Goal: Transaction & Acquisition: Purchase product/service

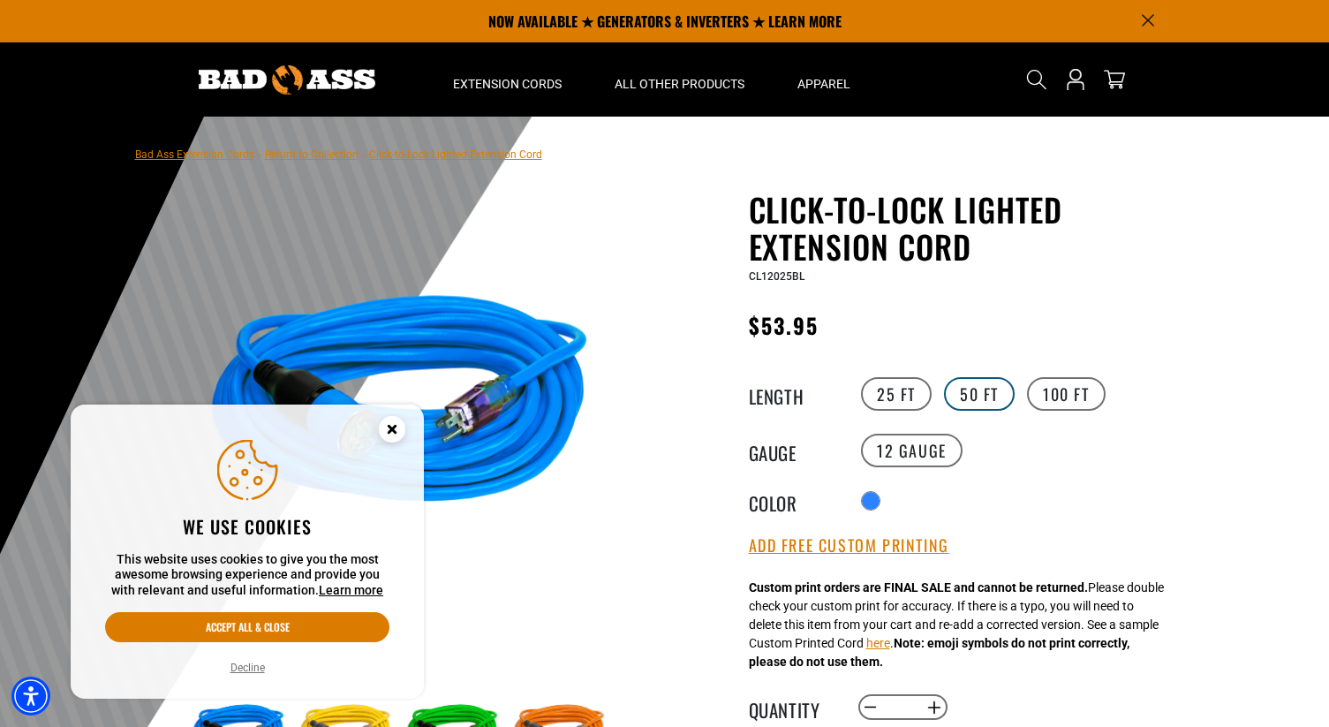
click at [952, 393] on label "50 FT" at bounding box center [979, 394] width 71 height 34
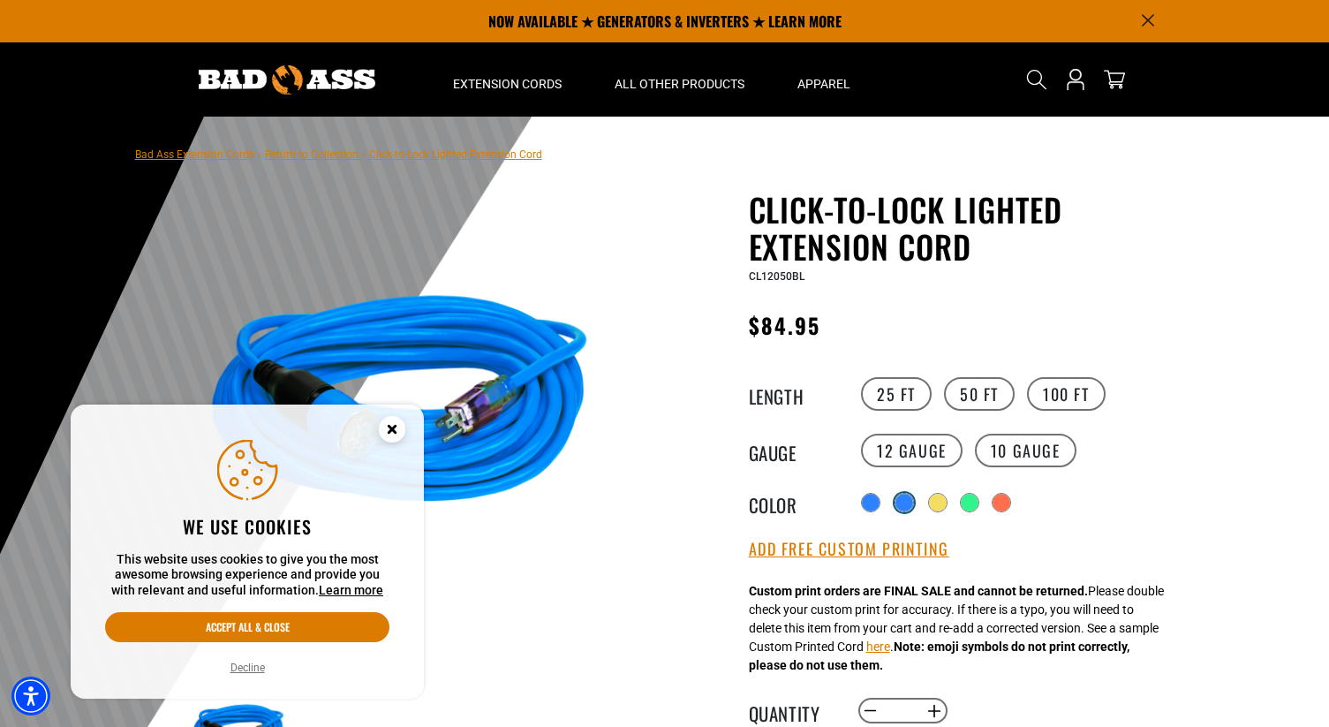
click at [905, 511] on div "products.product.variant_sold_out_or_unavailable" at bounding box center [903, 502] width 19 height 19
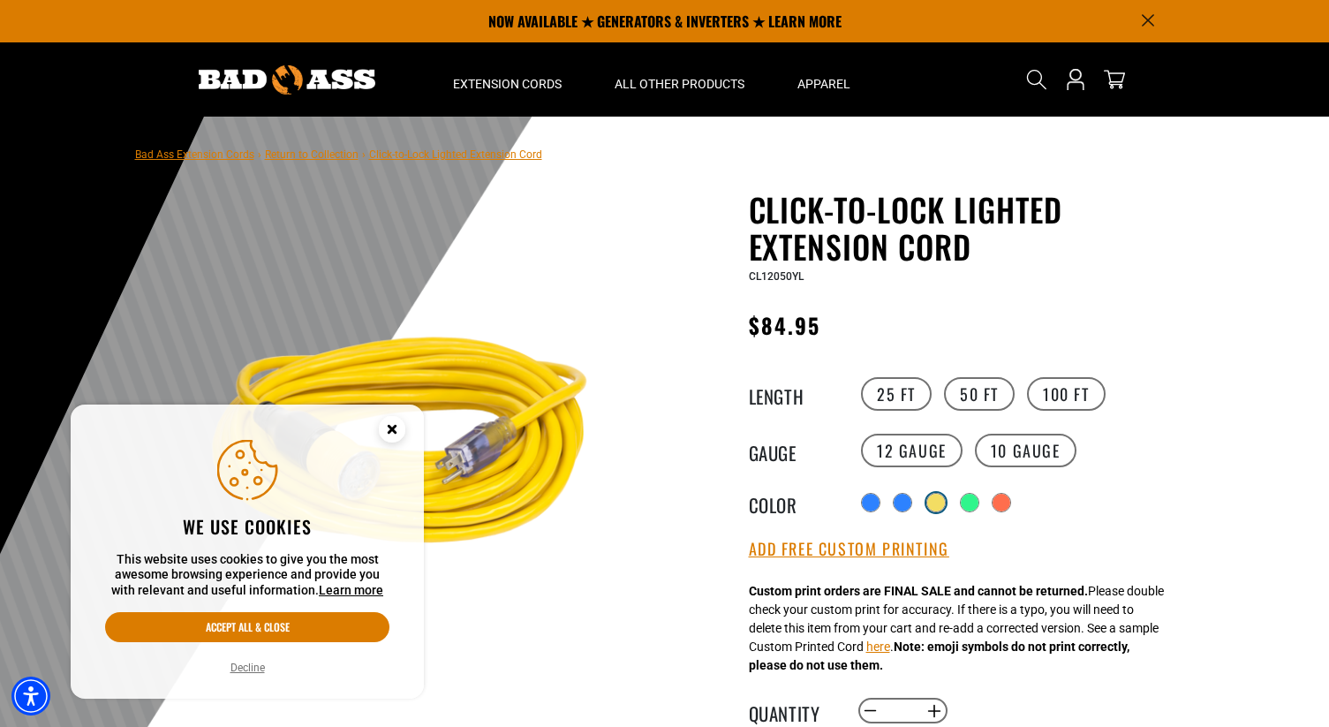
click at [937, 509] on div "products.product.variant_sold_out_or_unavailable" at bounding box center [936, 503] width 18 height 18
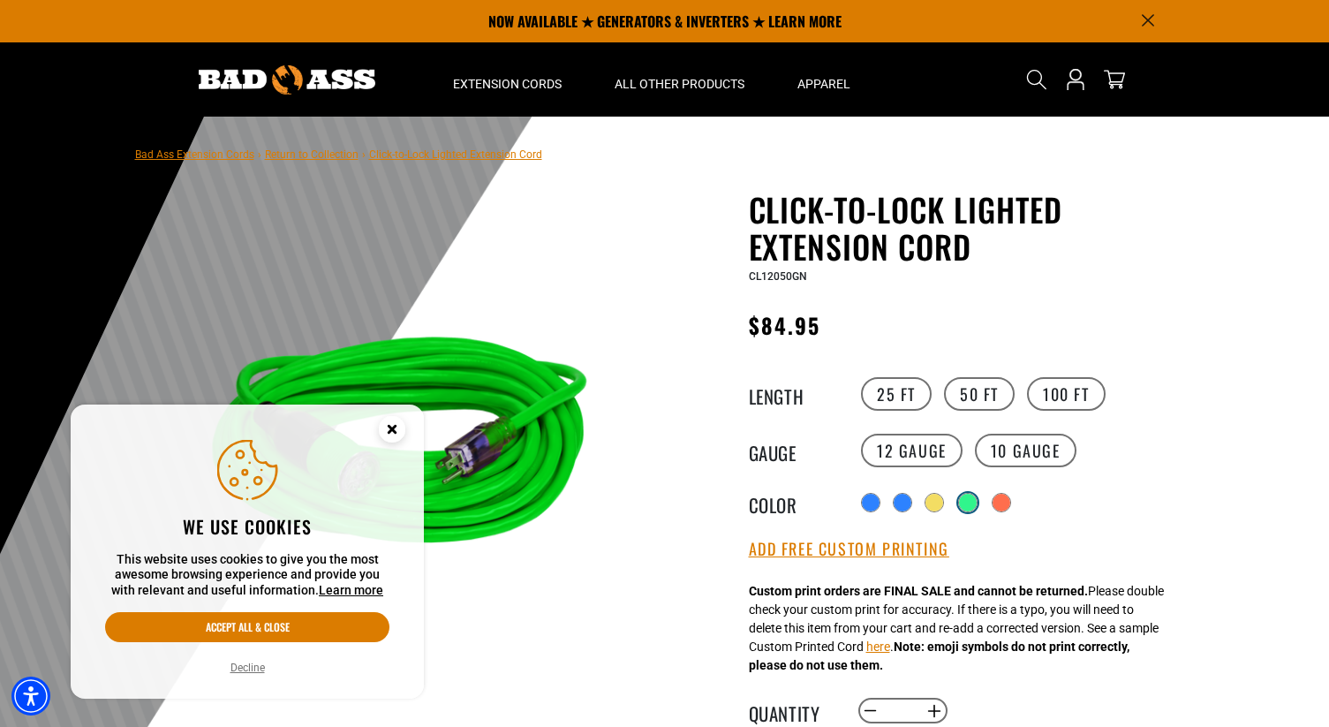
click at [963, 507] on div "products.product.variant_sold_out_or_unavailable" at bounding box center [968, 503] width 18 height 18
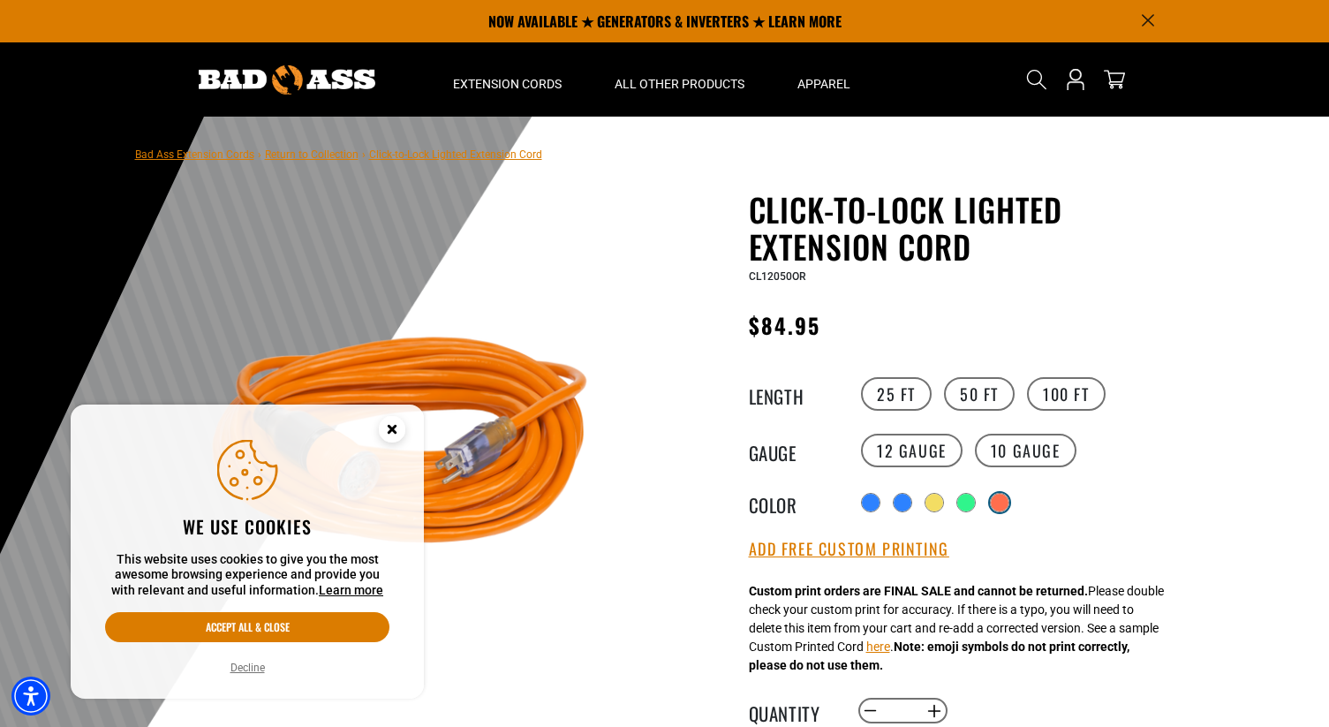
click at [998, 508] on div "products.product.variant_sold_out_or_unavailable" at bounding box center [1000, 503] width 18 height 18
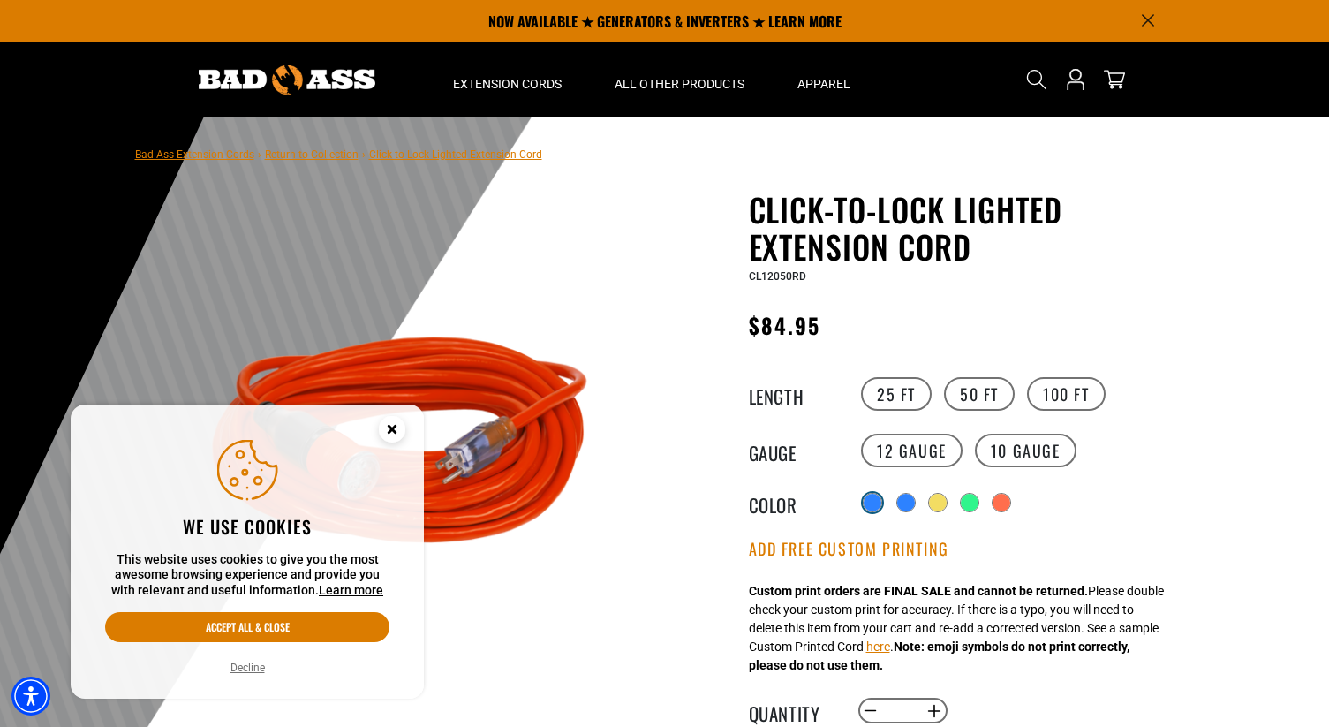
click at [868, 501] on div at bounding box center [873, 503] width 18 height 18
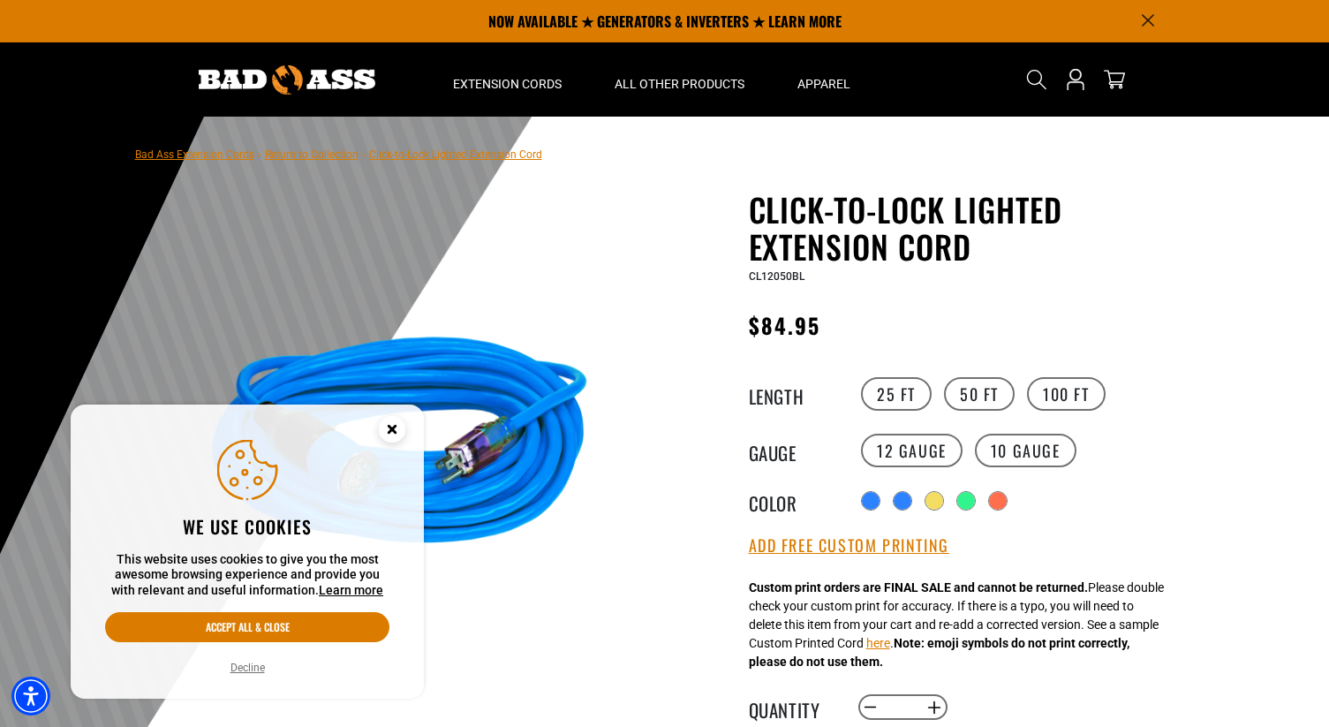
click at [895, 501] on div "Radio button products.product.variant_sold_out_or_unavailable products.product.…" at bounding box center [1018, 501] width 325 height 28
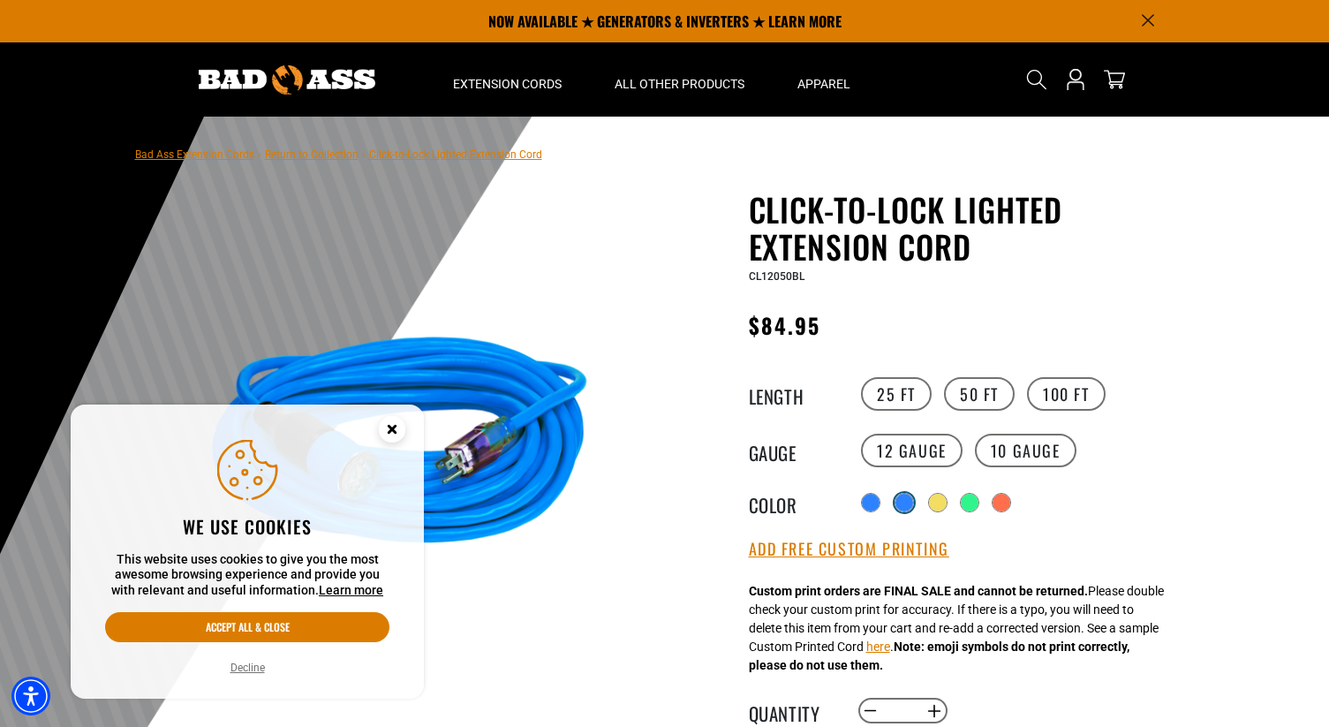
click at [911, 503] on div "products.product.variant_sold_out_or_unavailable" at bounding box center [904, 503] width 18 height 18
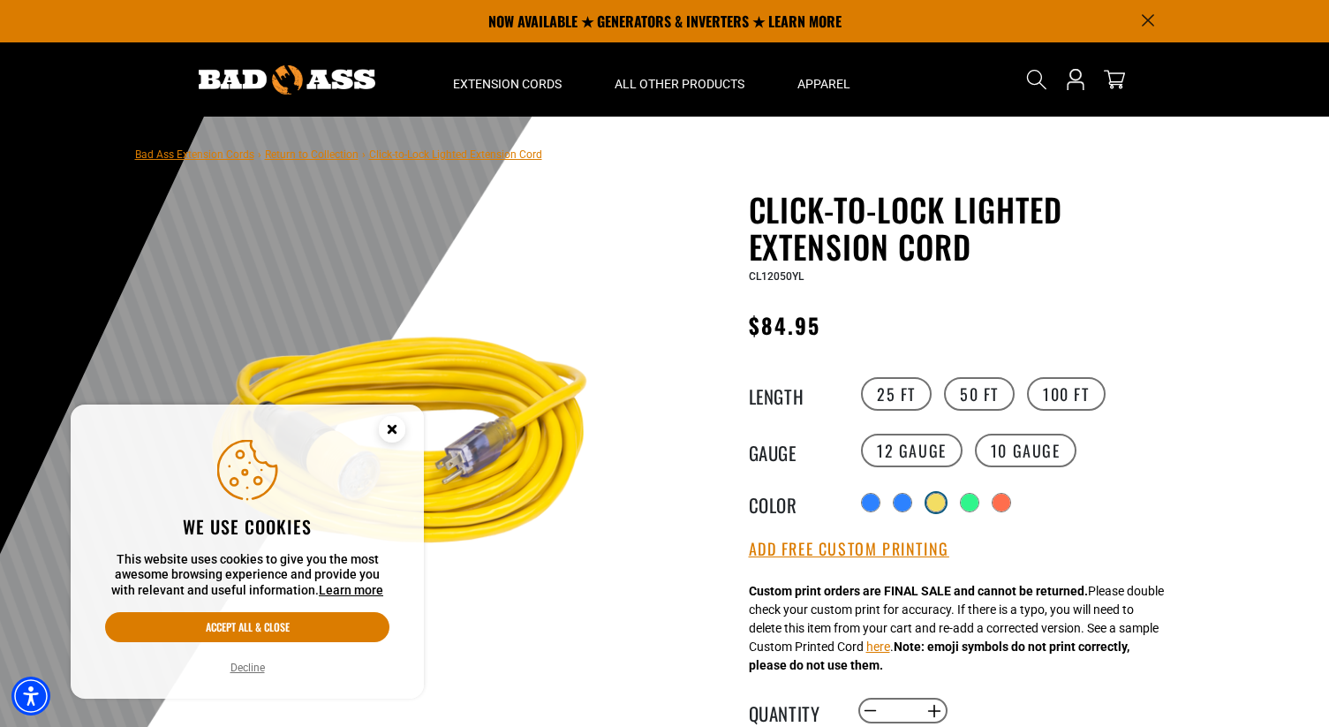
click at [940, 503] on div "products.product.variant_sold_out_or_unavailable" at bounding box center [936, 503] width 18 height 18
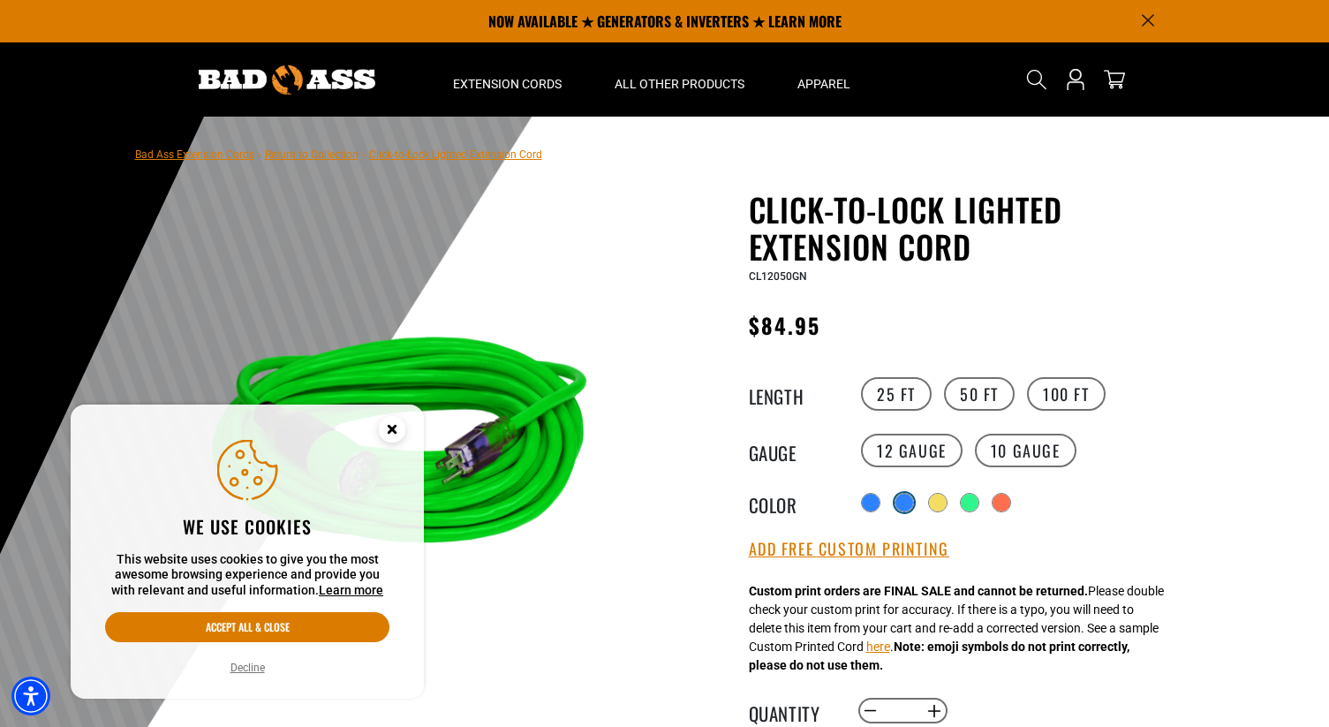
click at [893, 502] on label "products.product.variant_sold_out_or_unavailable" at bounding box center [904, 502] width 23 height 23
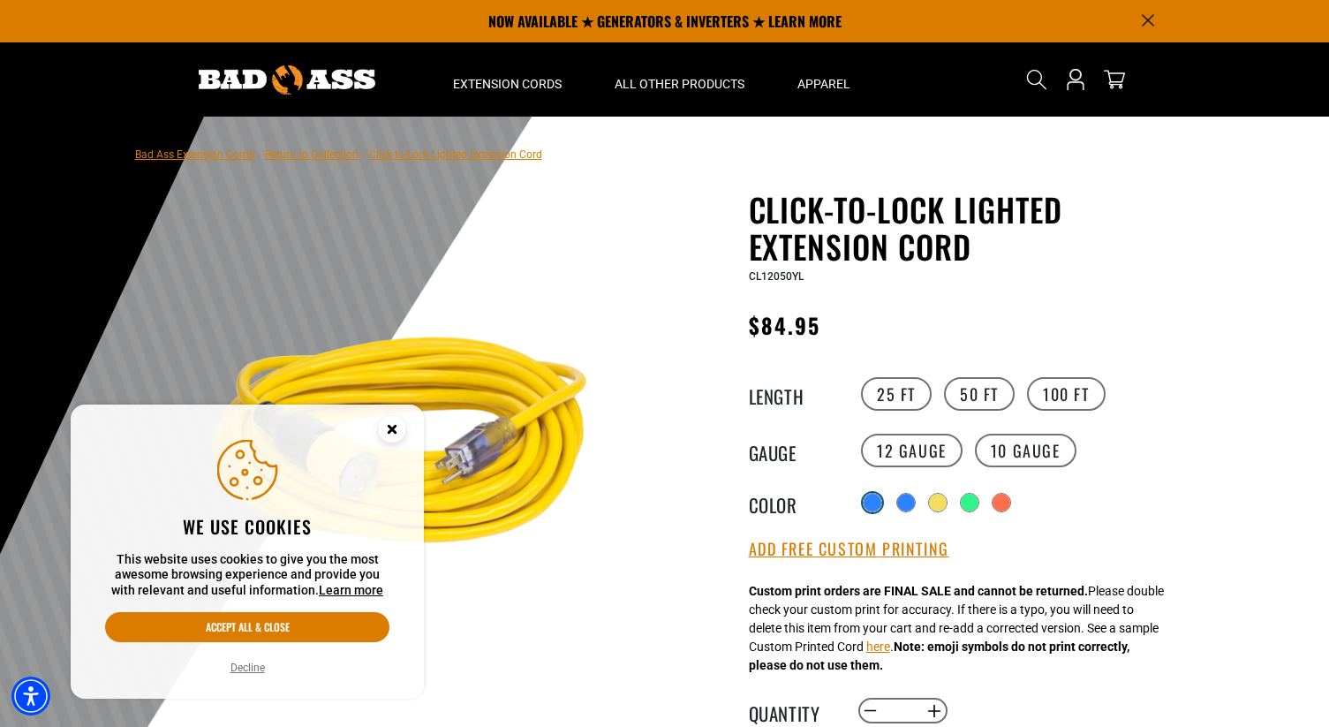
click at [872, 502] on div at bounding box center [873, 503] width 18 height 18
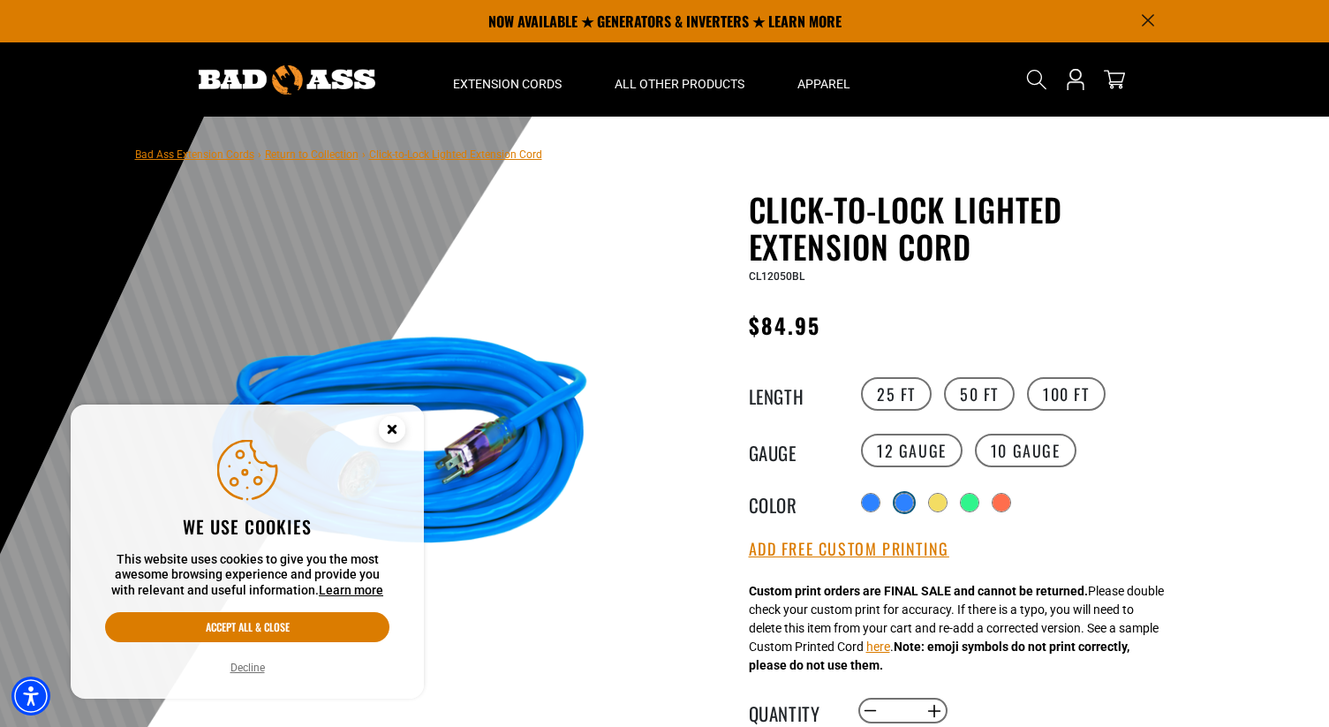
click at [902, 510] on div "products.product.variant_sold_out_or_unavailable" at bounding box center [903, 502] width 19 height 19
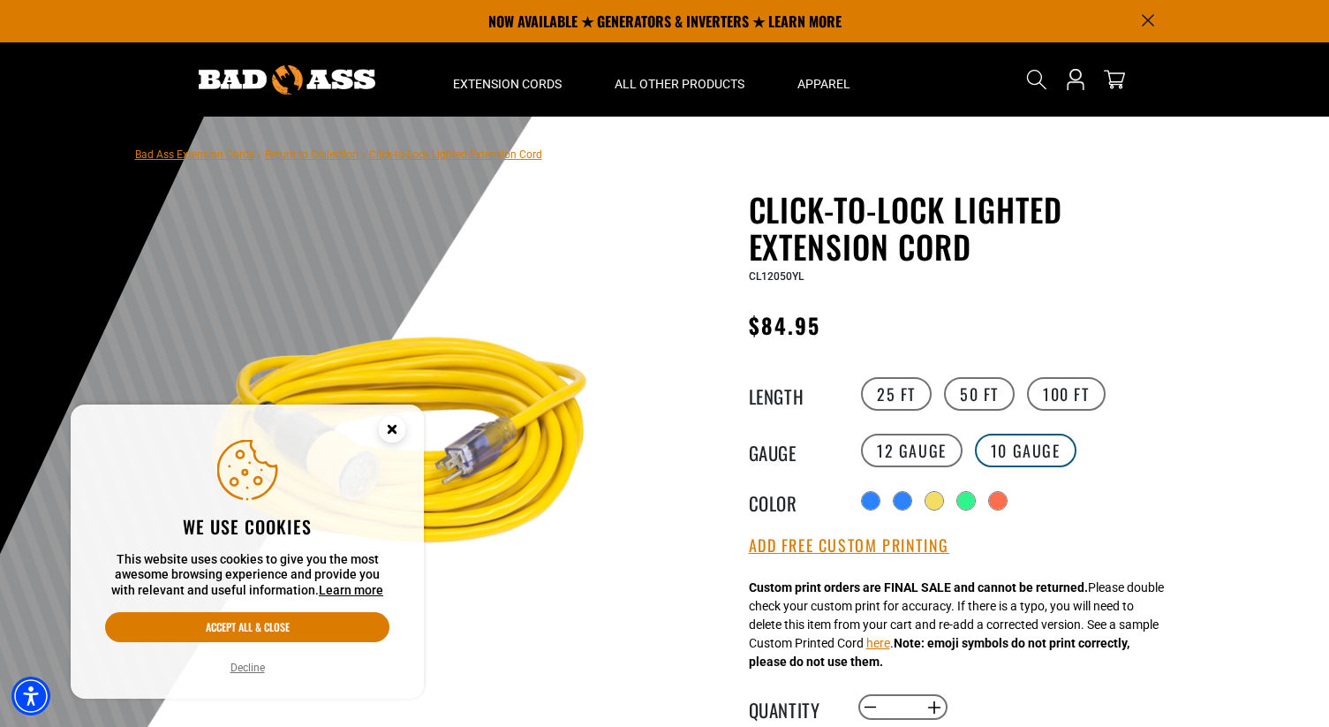
click at [1018, 465] on label "10 Gauge products.product.variant_sold_out_or_unavailable" at bounding box center [1026, 451] width 102 height 34
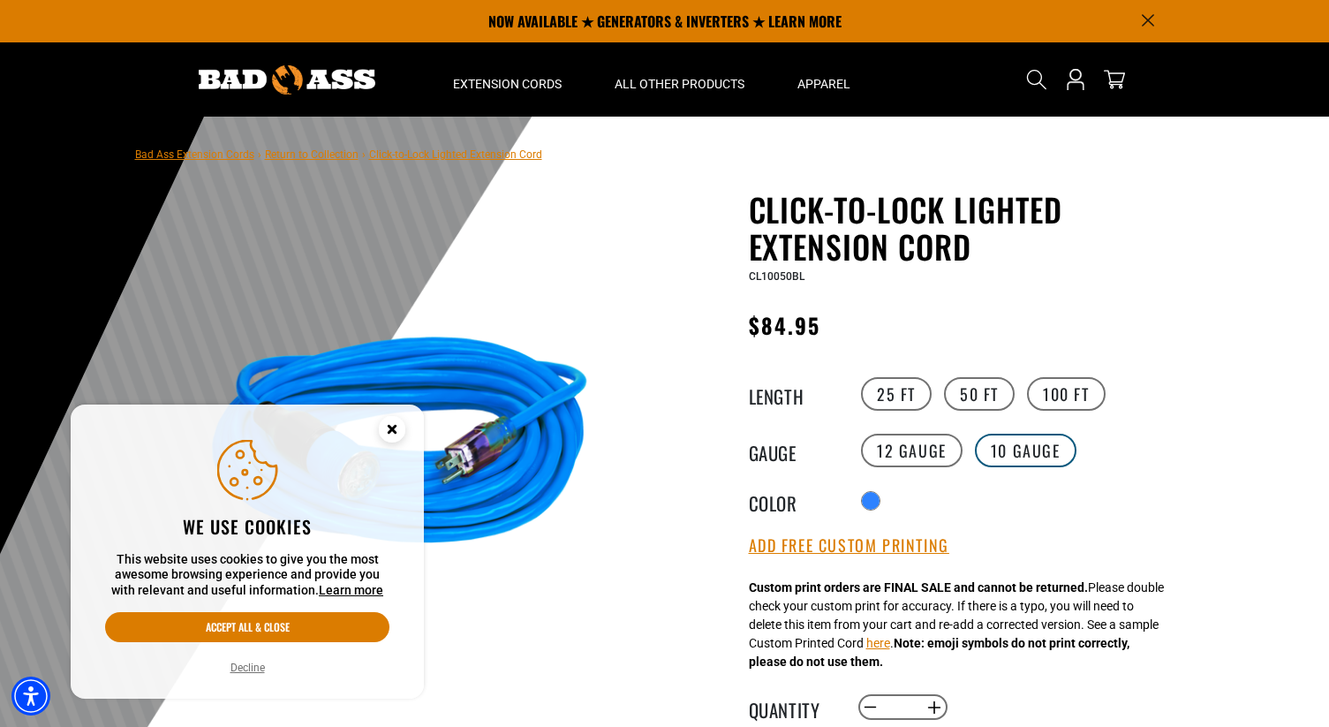
click at [1018, 448] on label "10 Gauge products.product.variant_sold_out_or_unavailable" at bounding box center [1026, 451] width 102 height 34
click at [905, 459] on label "12 Gauge" at bounding box center [912, 451] width 102 height 34
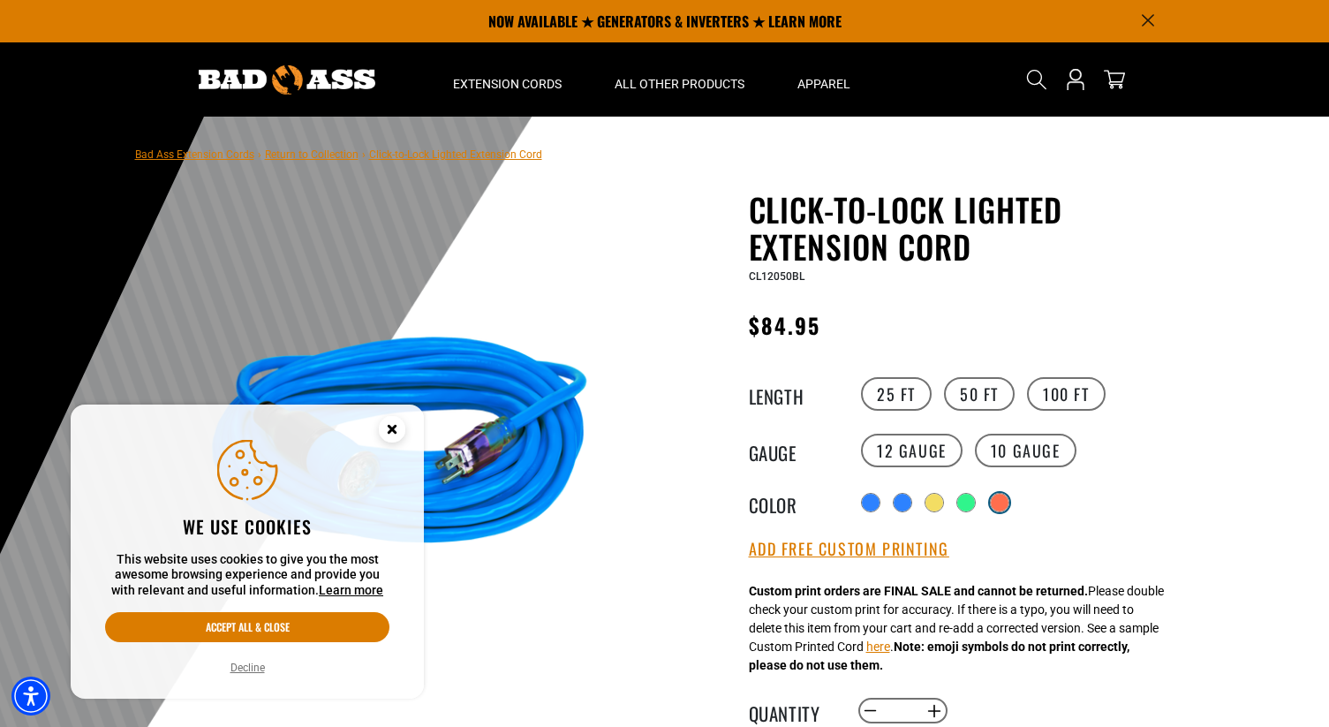
click at [1008, 505] on div "products.product.variant_sold_out_or_unavailable" at bounding box center [1000, 503] width 18 height 18
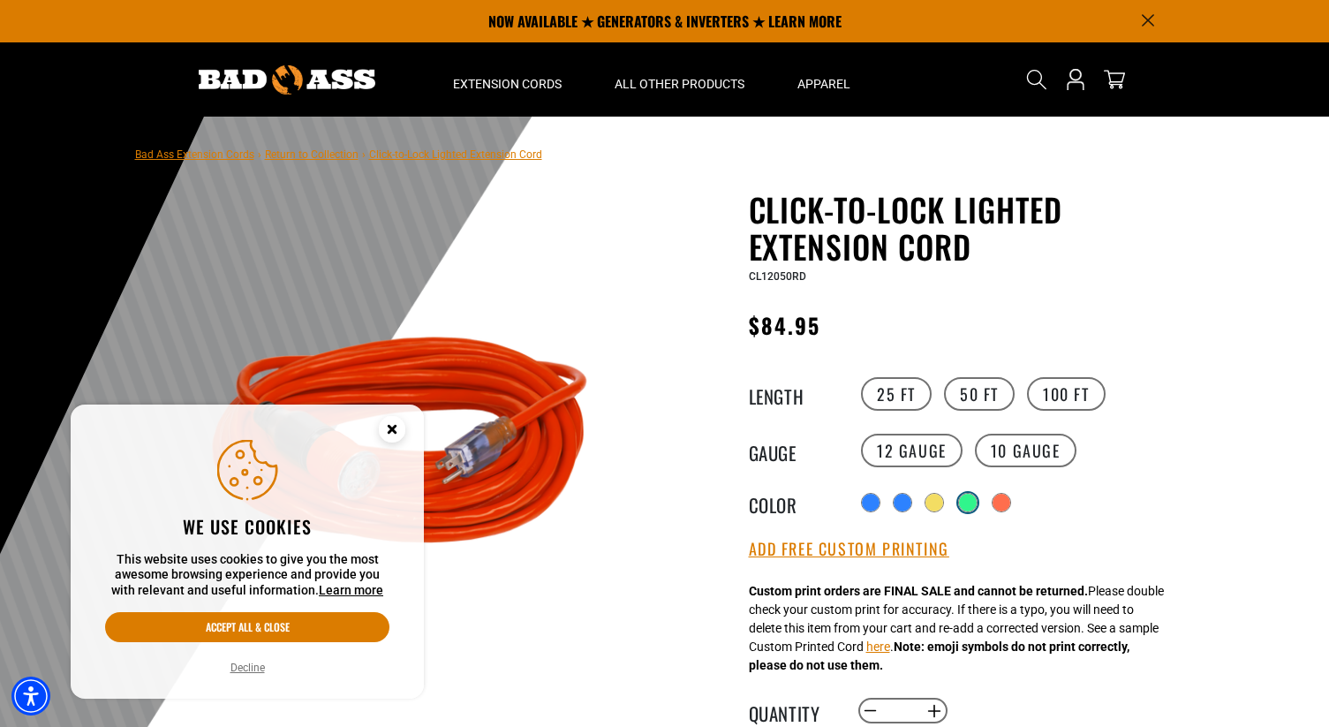
click at [968, 504] on div "products.product.variant_sold_out_or_unavailable" at bounding box center [968, 503] width 18 height 18
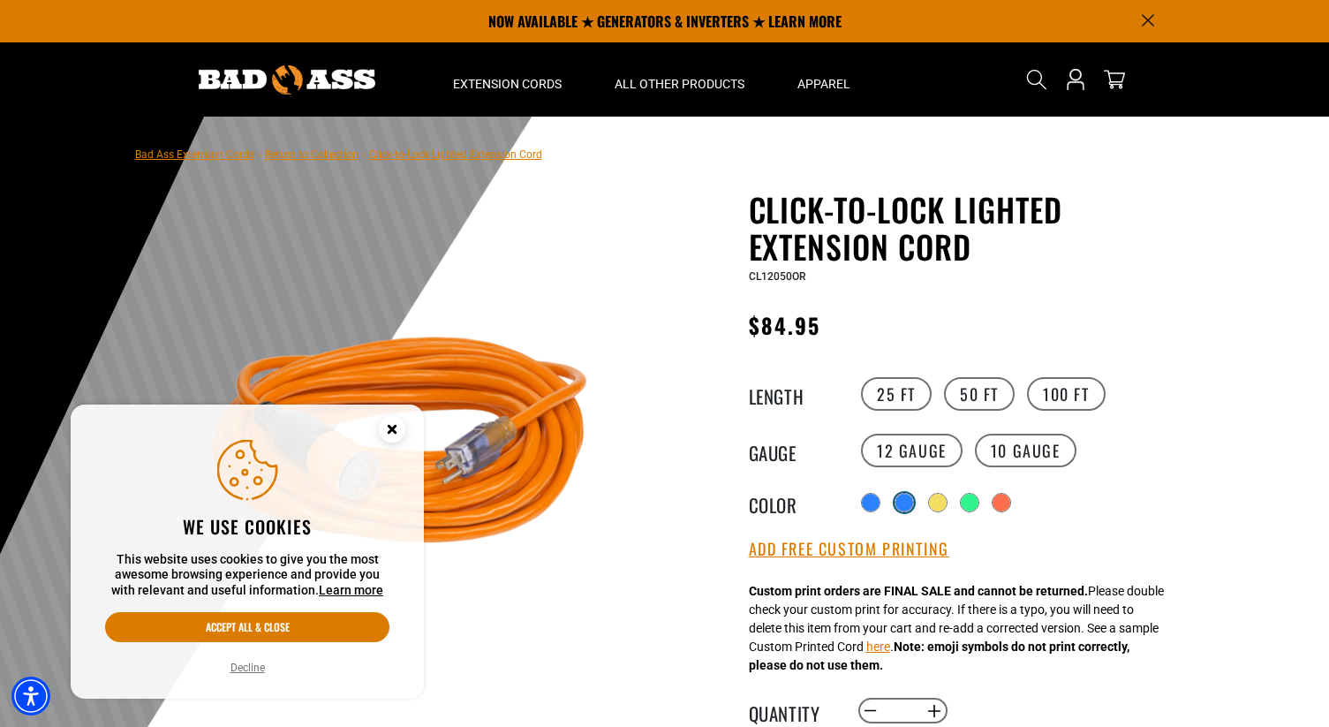
click at [902, 499] on div "products.product.variant_sold_out_or_unavailable" at bounding box center [904, 503] width 18 height 18
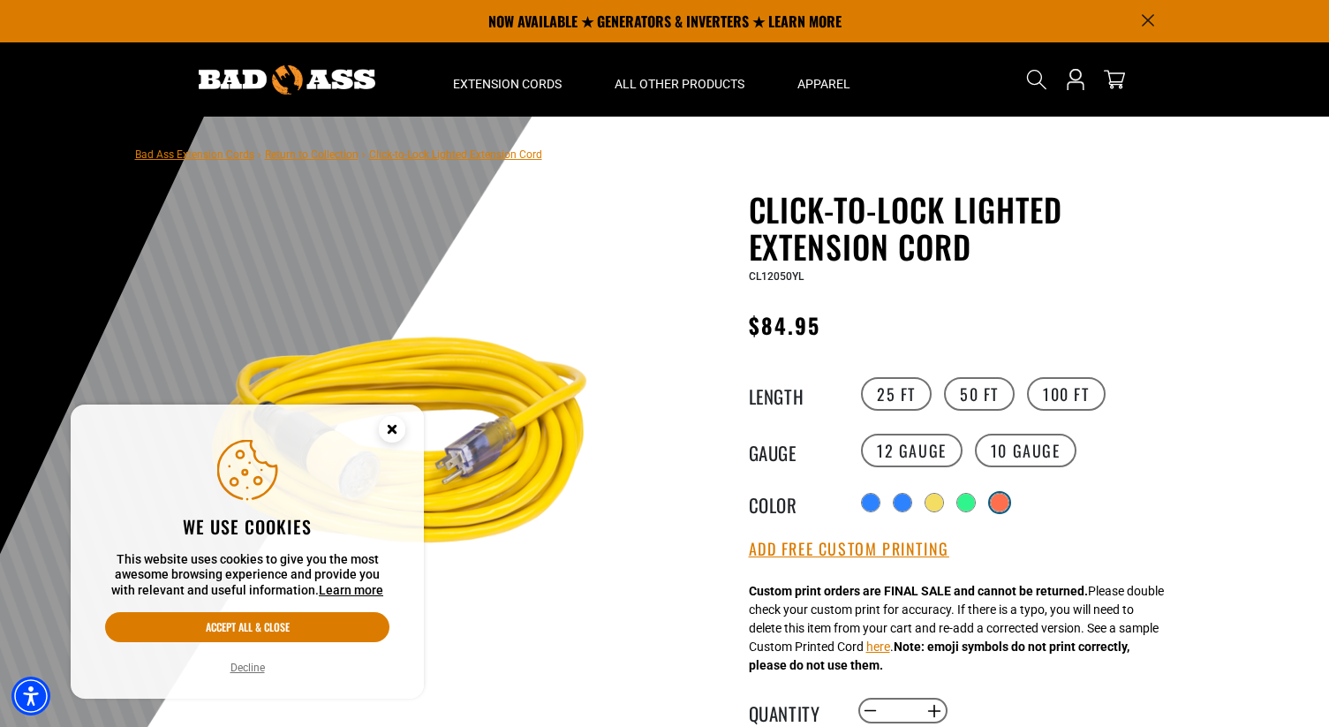
click at [1007, 506] on div "products.product.variant_sold_out_or_unavailable" at bounding box center [1000, 503] width 18 height 18
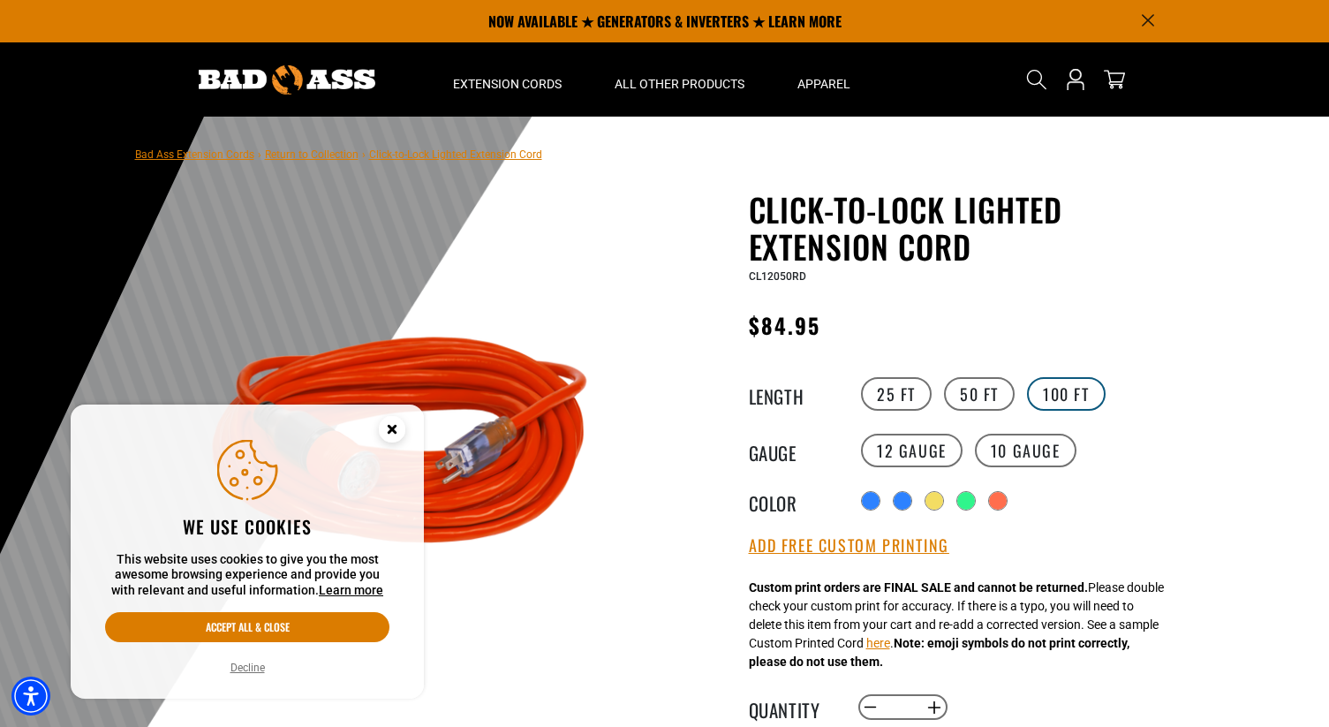
click at [1083, 390] on label "100 FT" at bounding box center [1066, 394] width 79 height 34
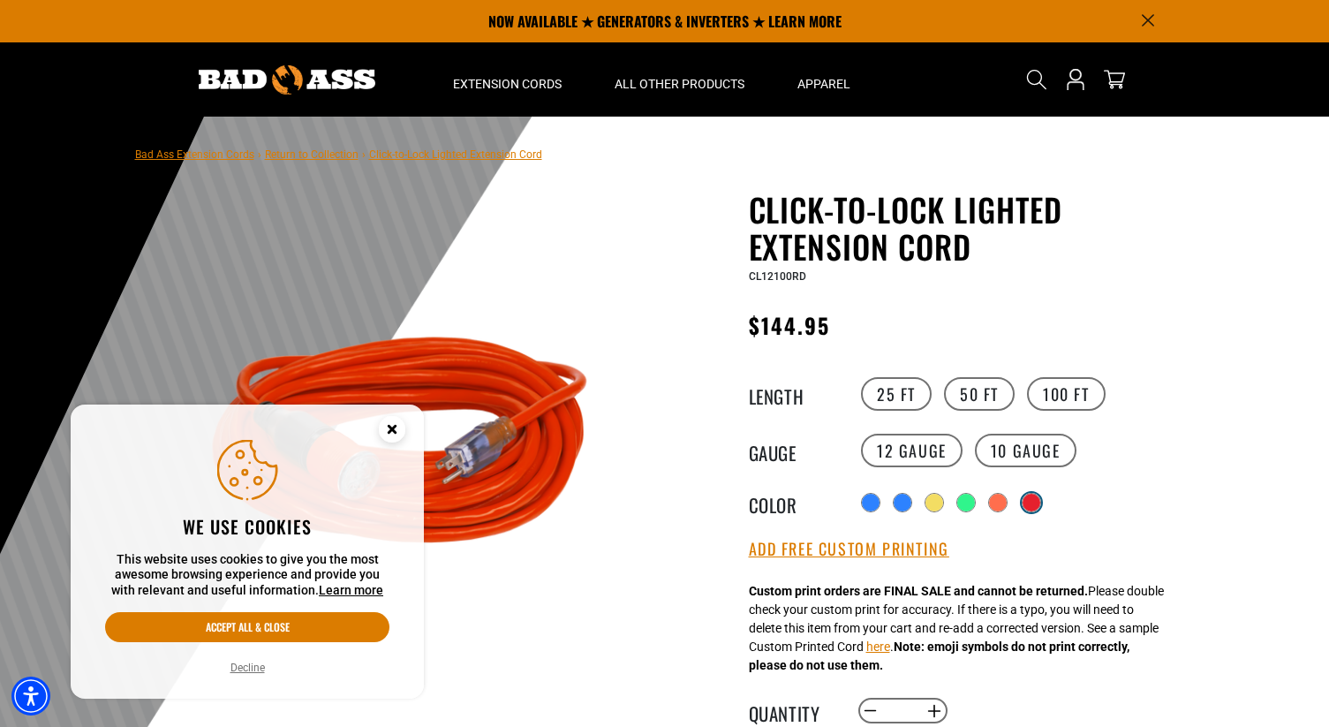
click at [1026, 509] on div "products.product.variant_sold_out_or_unavailable" at bounding box center [1032, 503] width 18 height 18
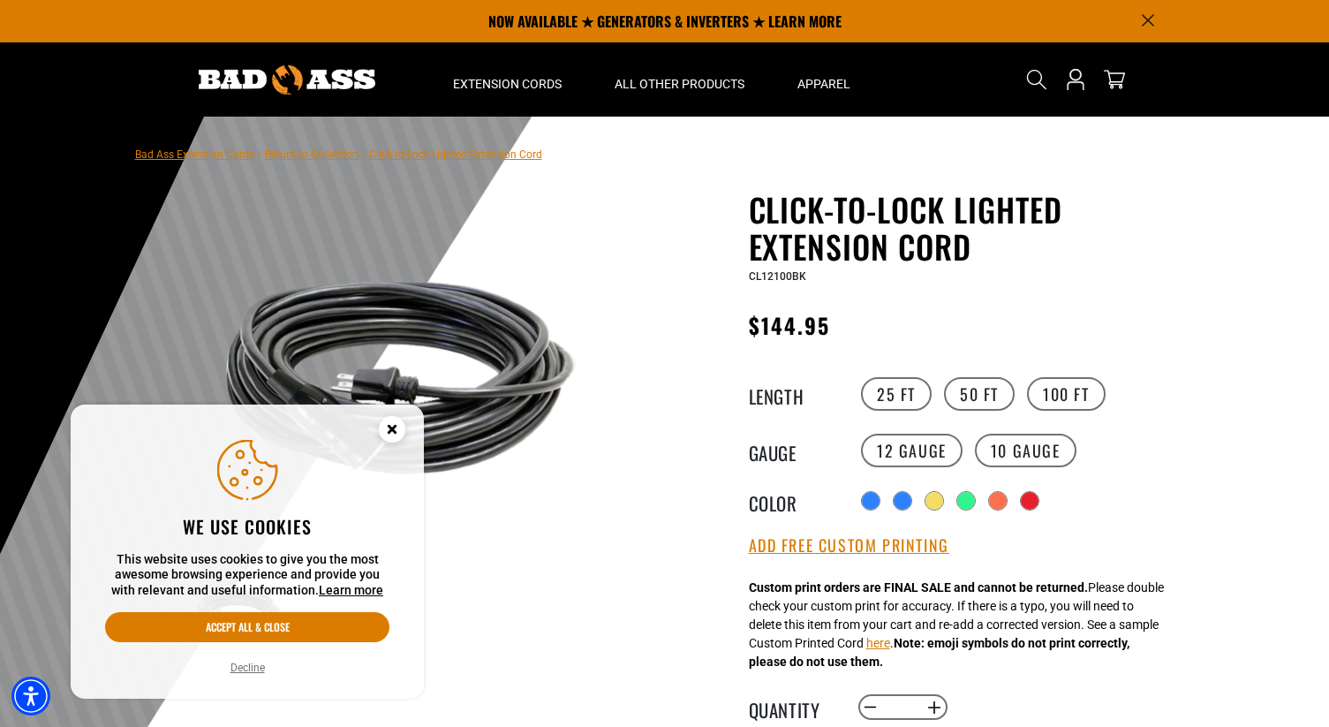
click at [985, 508] on div "Radio button products.product.variant_sold_out_or_unavailable products.product.…" at bounding box center [1018, 501] width 325 height 28
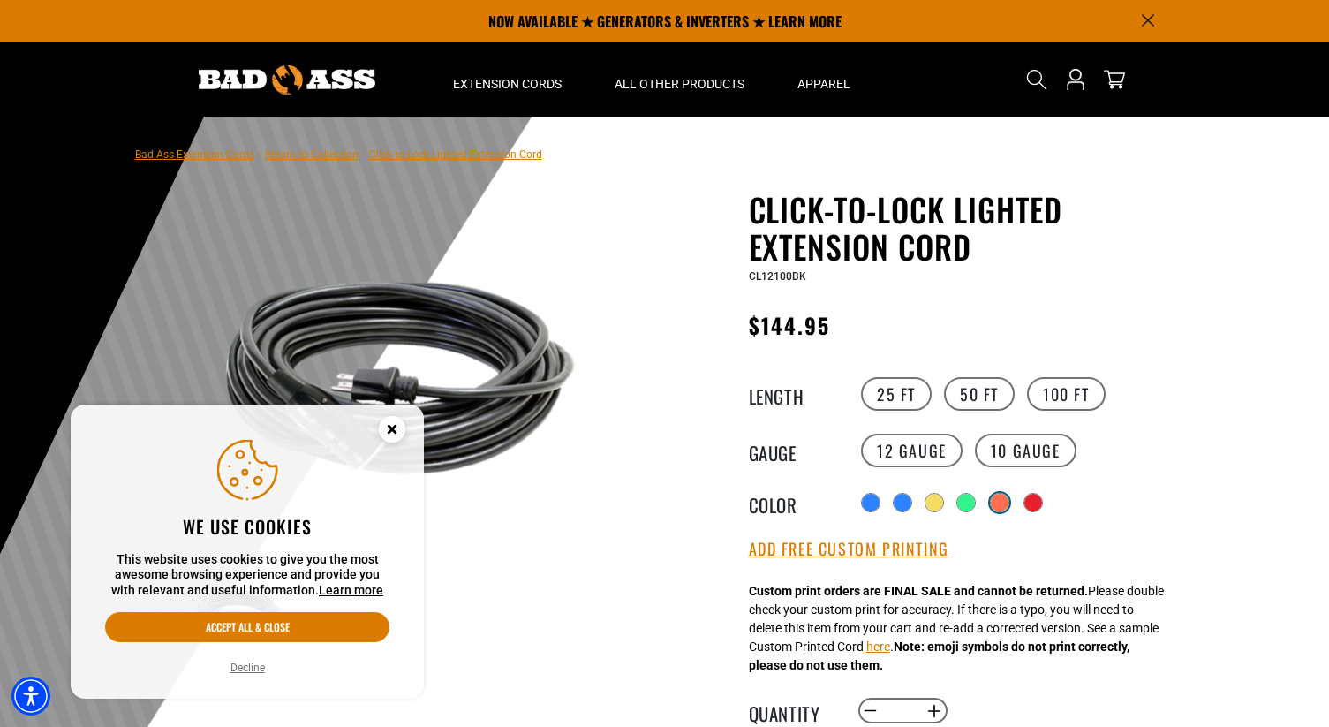
click at [1003, 508] on div "products.product.variant_sold_out_or_unavailable" at bounding box center [1000, 503] width 18 height 18
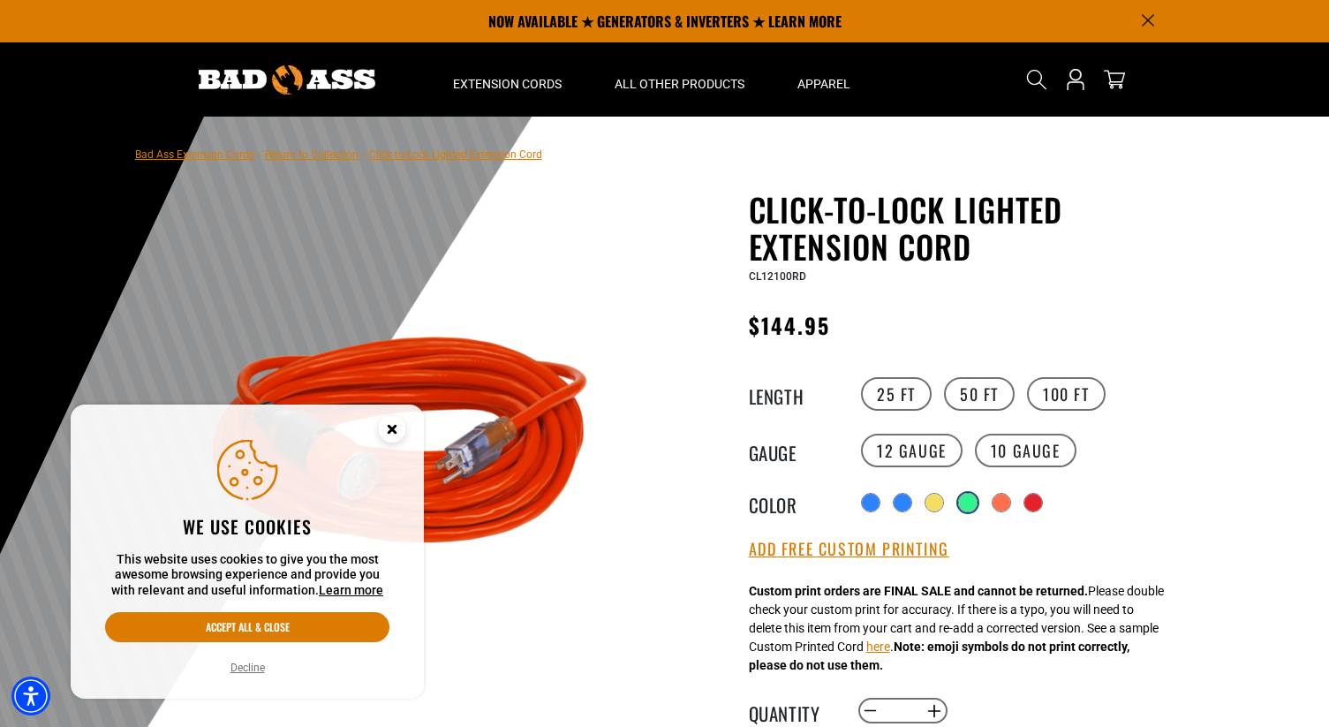
click at [961, 505] on div "products.product.variant_sold_out_or_unavailable" at bounding box center [968, 503] width 18 height 18
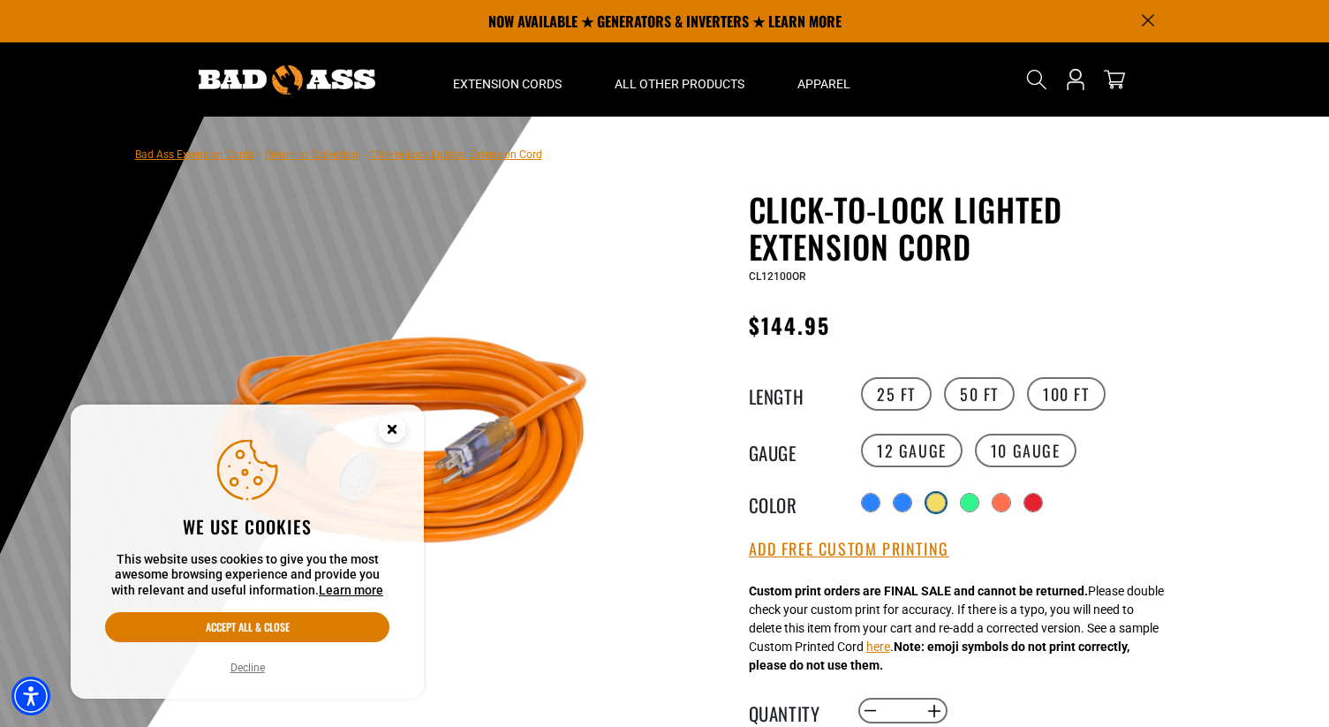
click at [937, 504] on div "products.product.variant_sold_out_or_unavailable" at bounding box center [936, 503] width 18 height 18
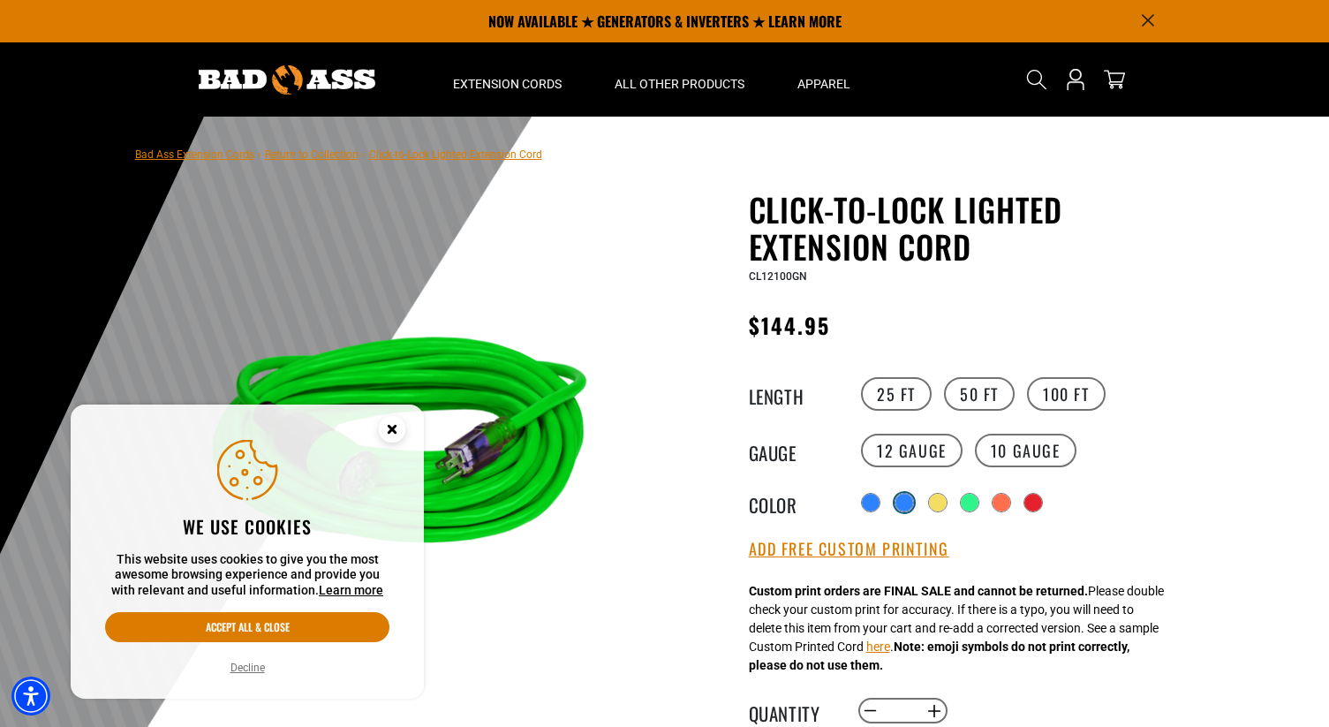
click at [898, 504] on div "products.product.variant_sold_out_or_unavailable" at bounding box center [904, 503] width 18 height 18
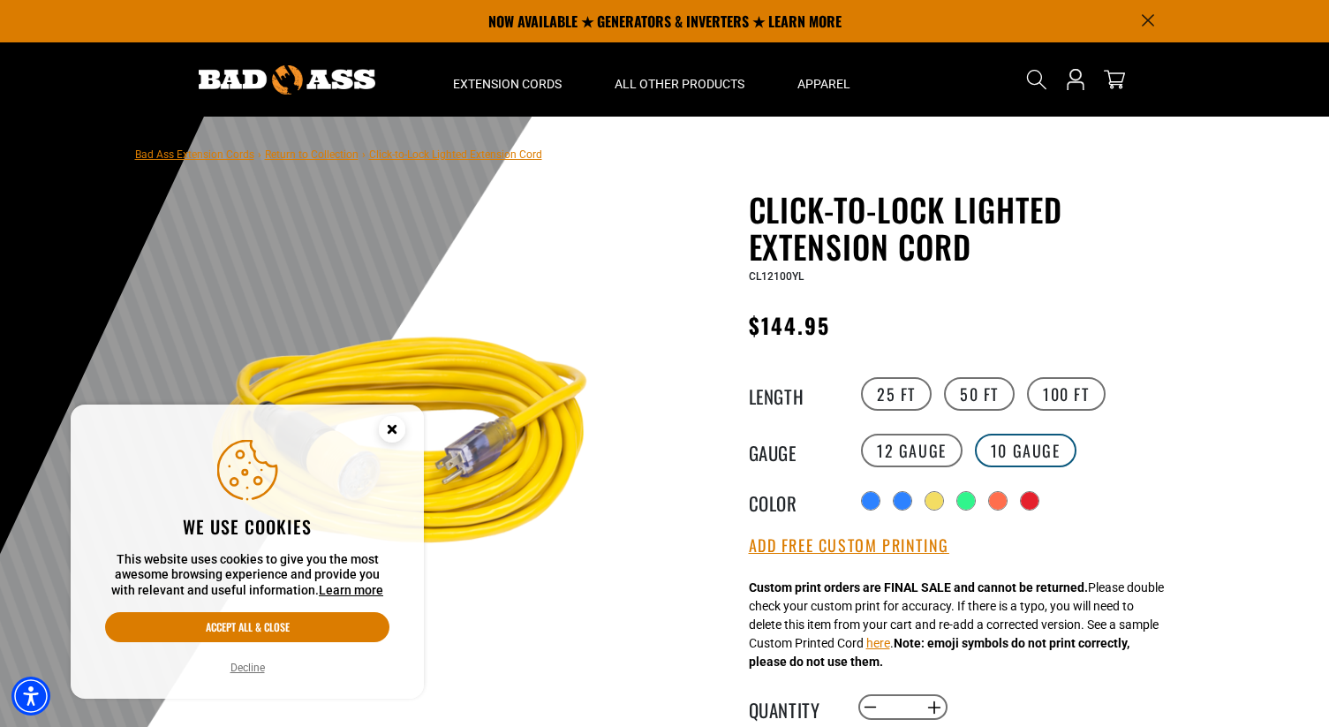
click at [1020, 439] on label "10 Gauge products.product.variant_sold_out_or_unavailable" at bounding box center [1026, 451] width 102 height 34
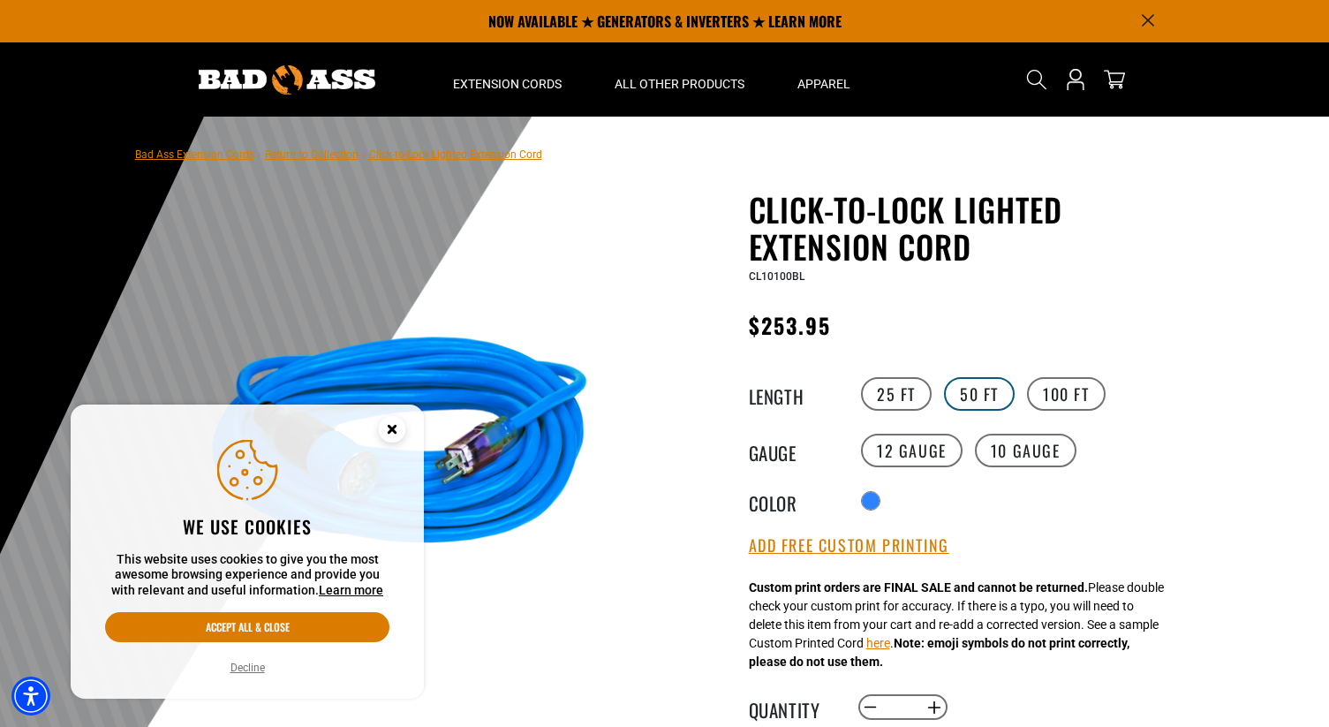
click at [980, 388] on label "50 FT" at bounding box center [979, 394] width 71 height 34
click at [940, 446] on label "12 Gauge" at bounding box center [912, 451] width 102 height 34
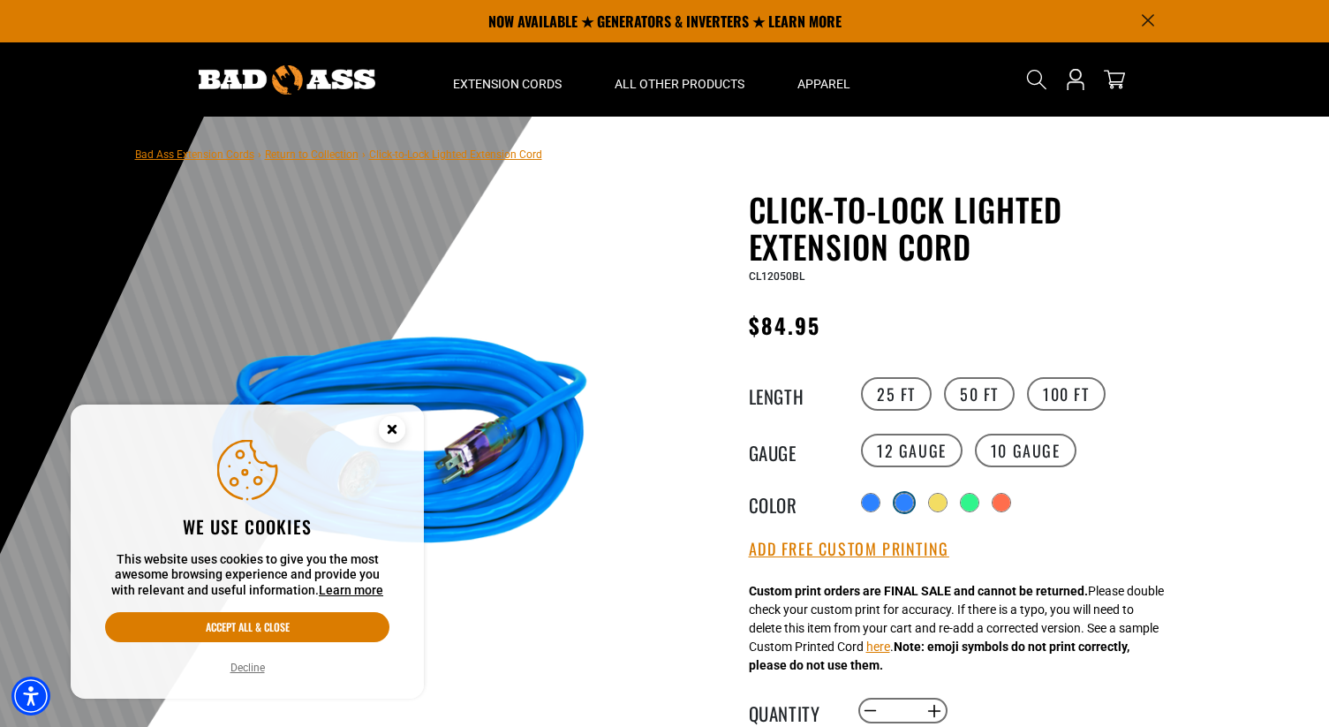
click at [907, 508] on div "products.product.variant_sold_out_or_unavailable" at bounding box center [904, 503] width 18 height 18
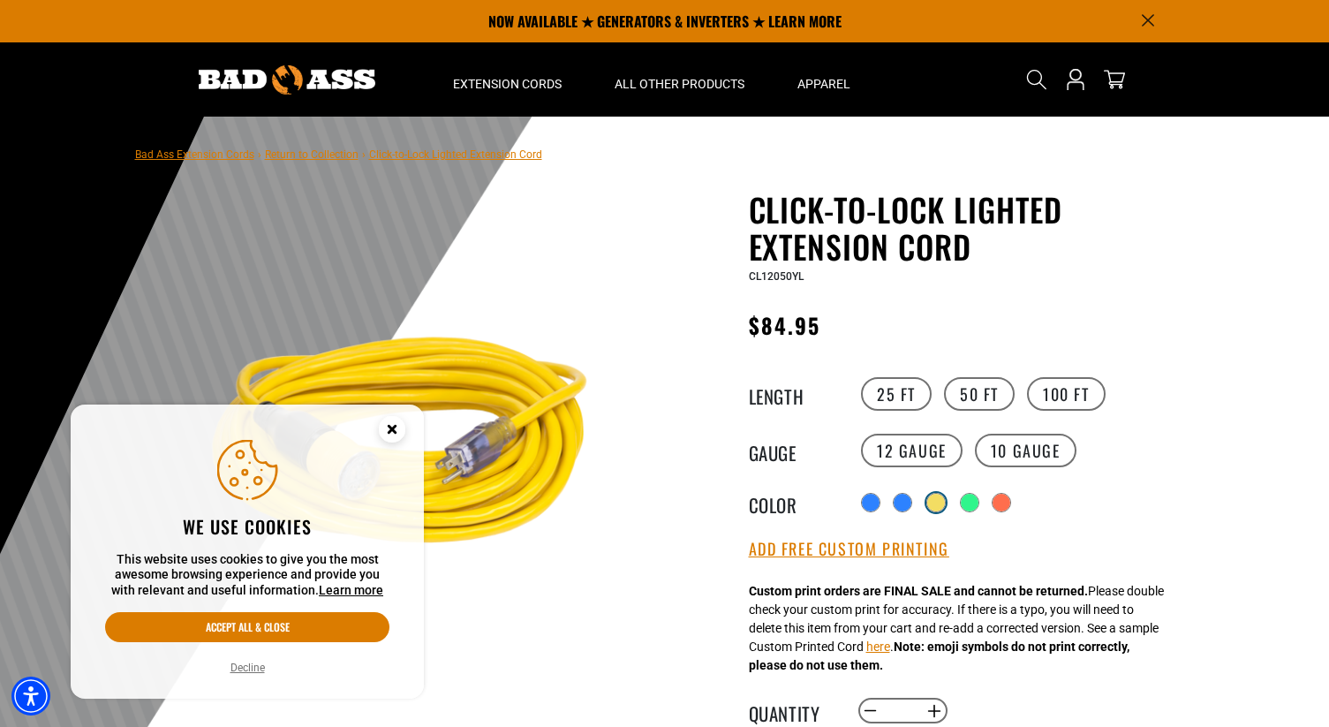
click at [938, 509] on div "products.product.variant_sold_out_or_unavailable" at bounding box center [936, 503] width 18 height 18
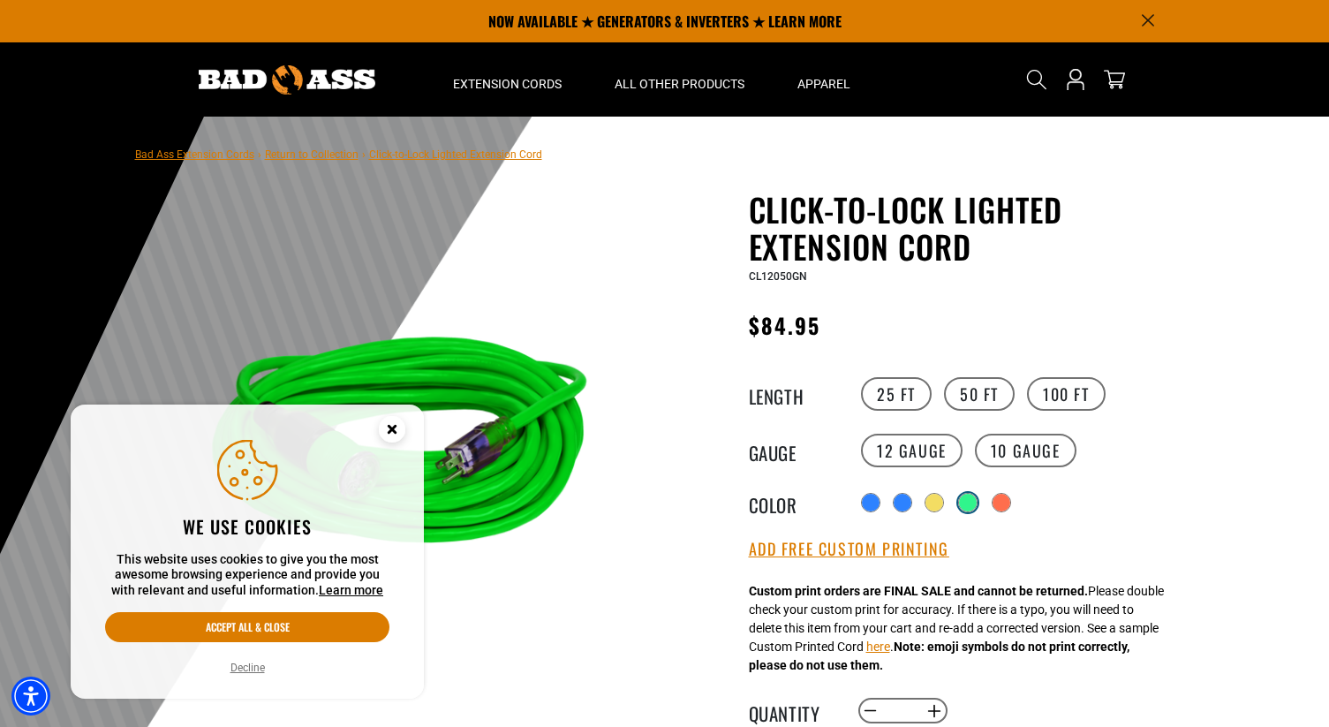
click at [963, 509] on div "products.product.variant_sold_out_or_unavailable" at bounding box center [967, 502] width 19 height 19
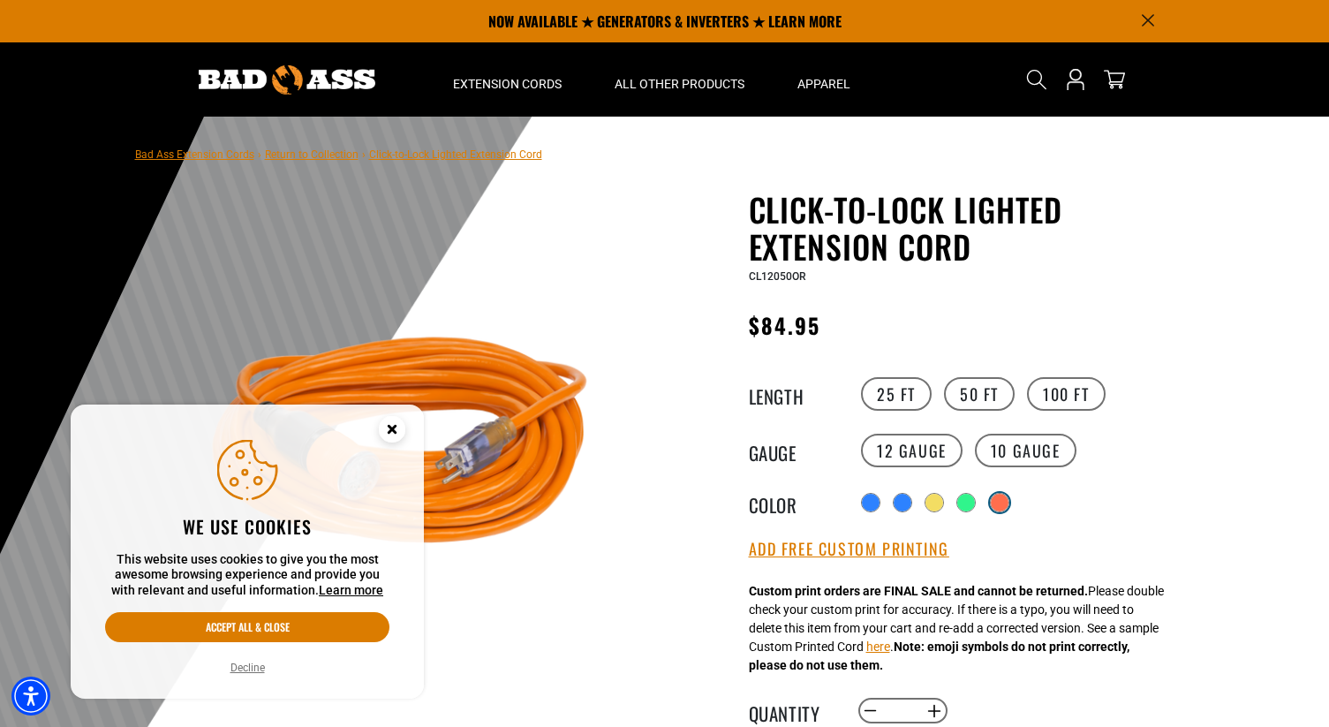
click at [1000, 506] on div "products.product.variant_sold_out_or_unavailable" at bounding box center [1000, 503] width 18 height 18
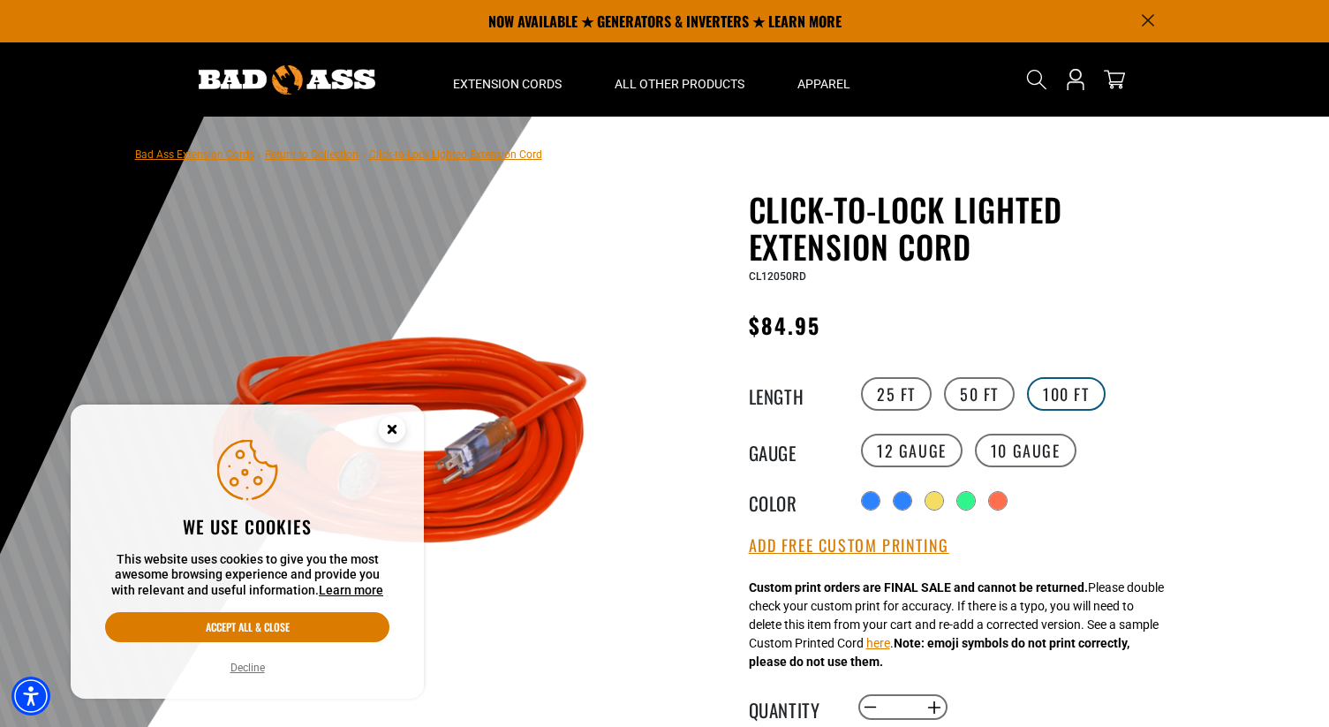
click at [1044, 389] on label "100 FT" at bounding box center [1066, 394] width 79 height 34
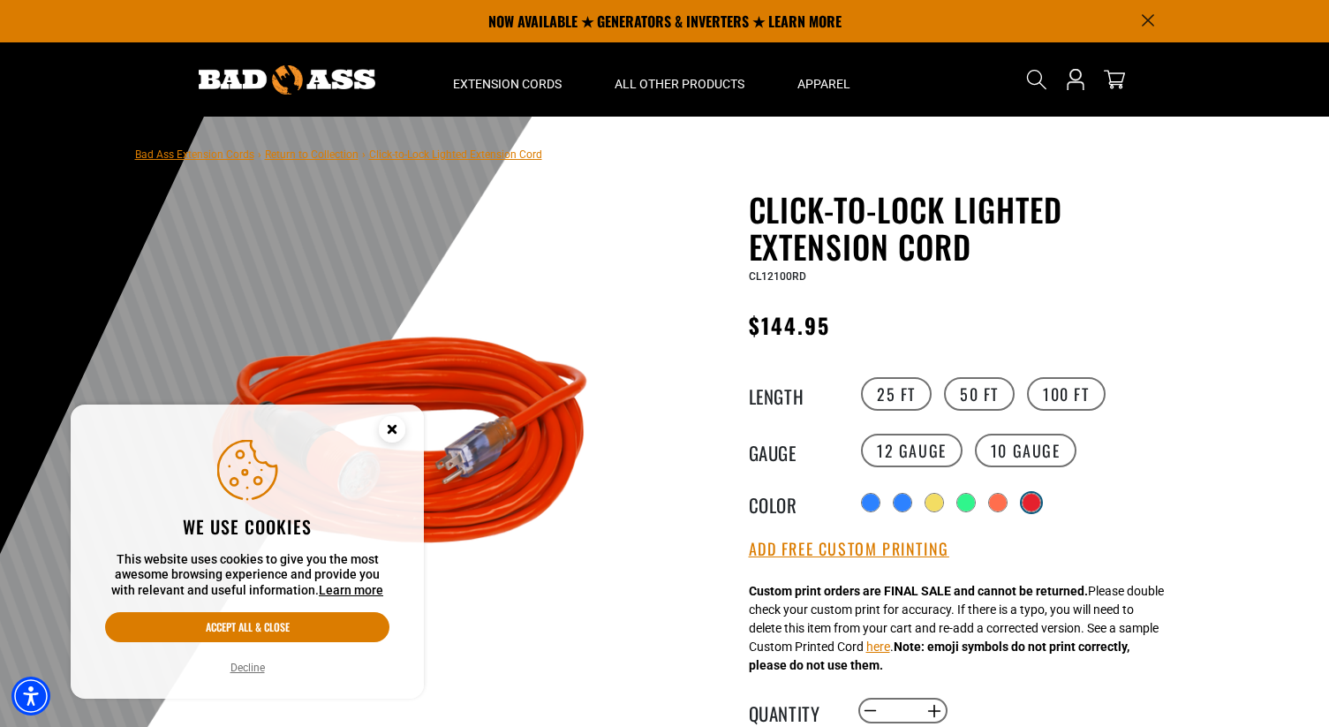
click at [1034, 509] on div "products.product.variant_sold_out_or_unavailable" at bounding box center [1032, 503] width 18 height 18
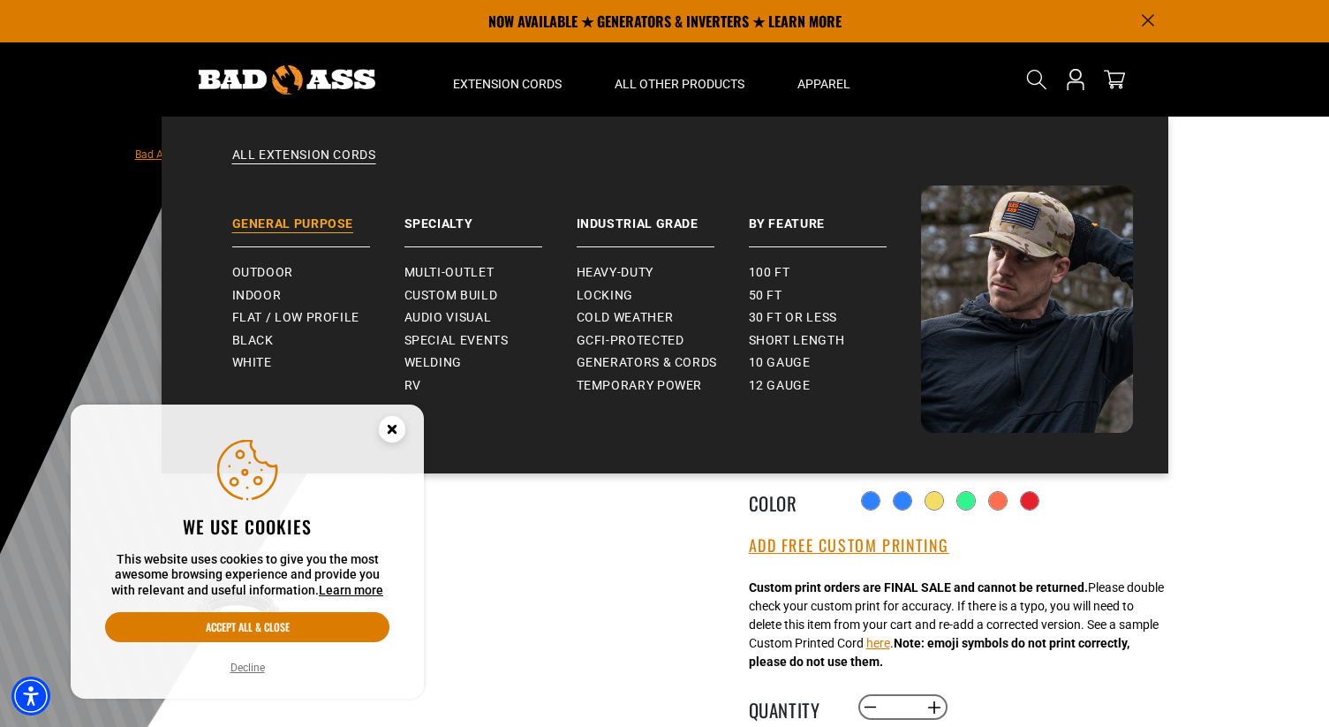
click at [333, 202] on link "General Purpose" at bounding box center [318, 216] width 172 height 62
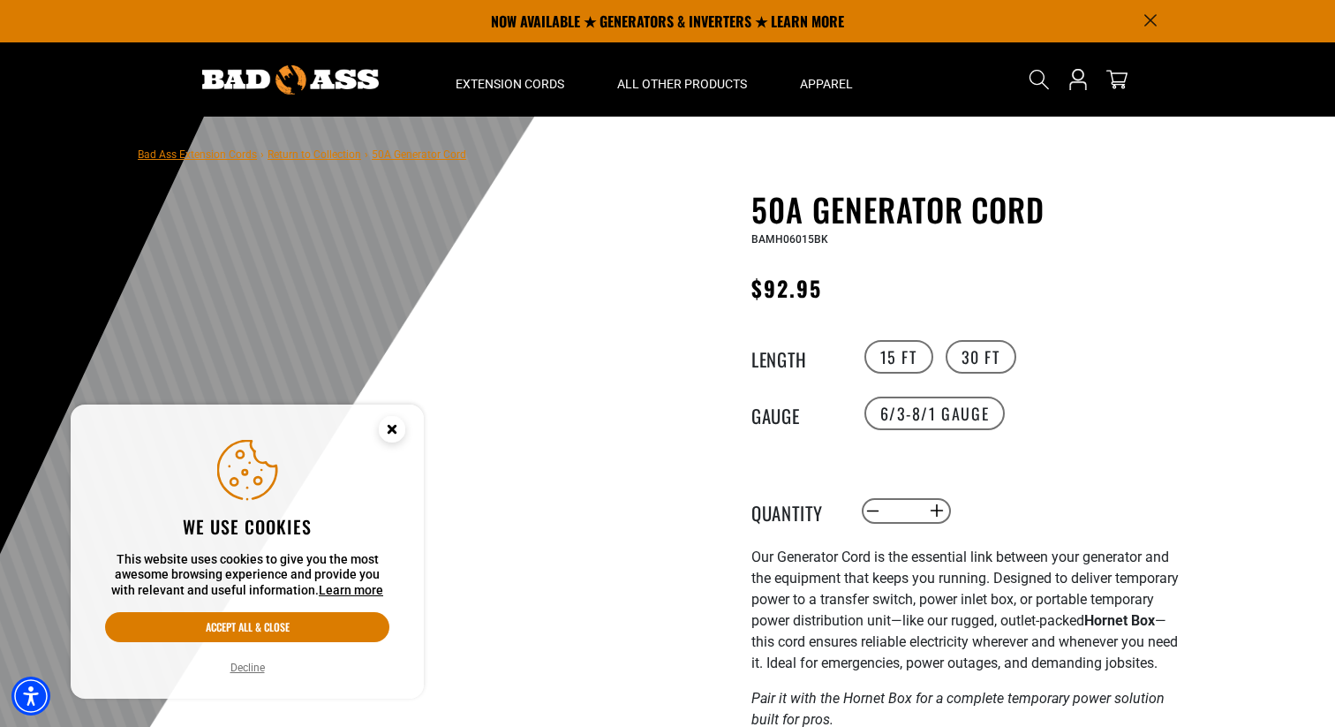
click at [394, 430] on icon "Cookie Consent" at bounding box center [392, 429] width 6 height 6
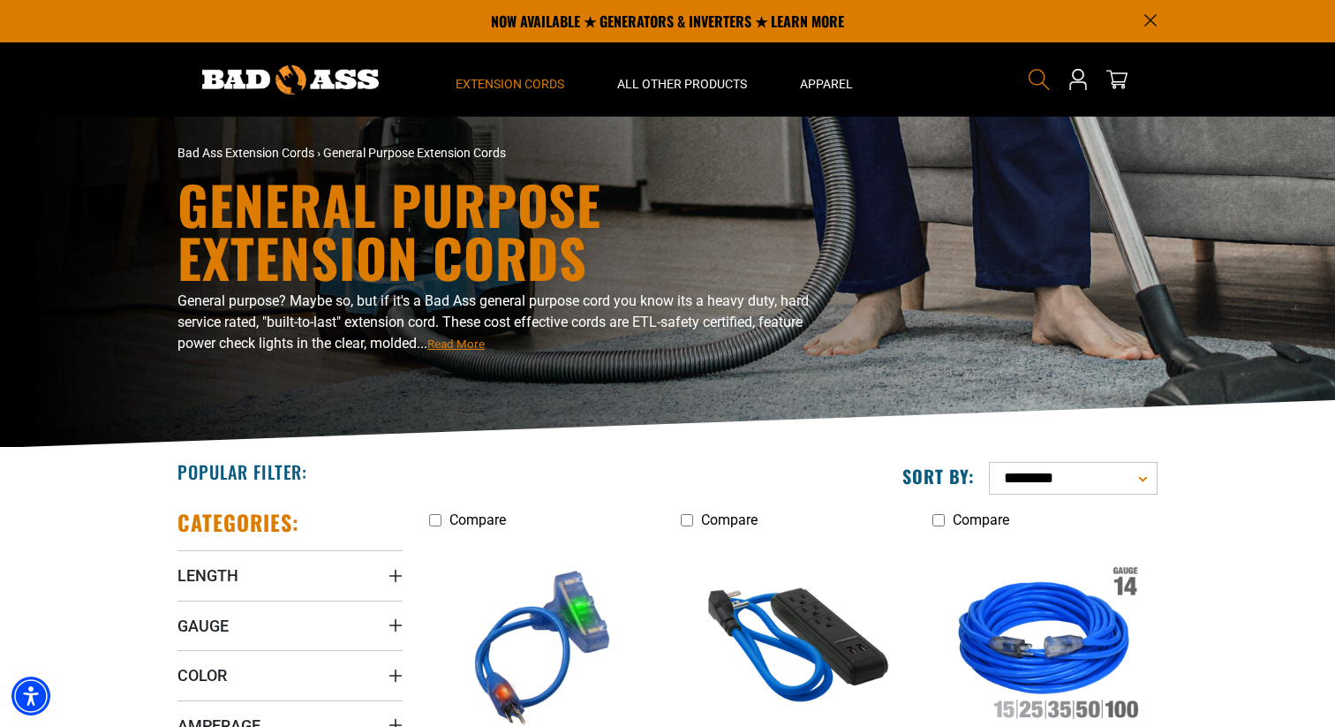
click at [1038, 88] on icon "Search" at bounding box center [1039, 79] width 23 height 23
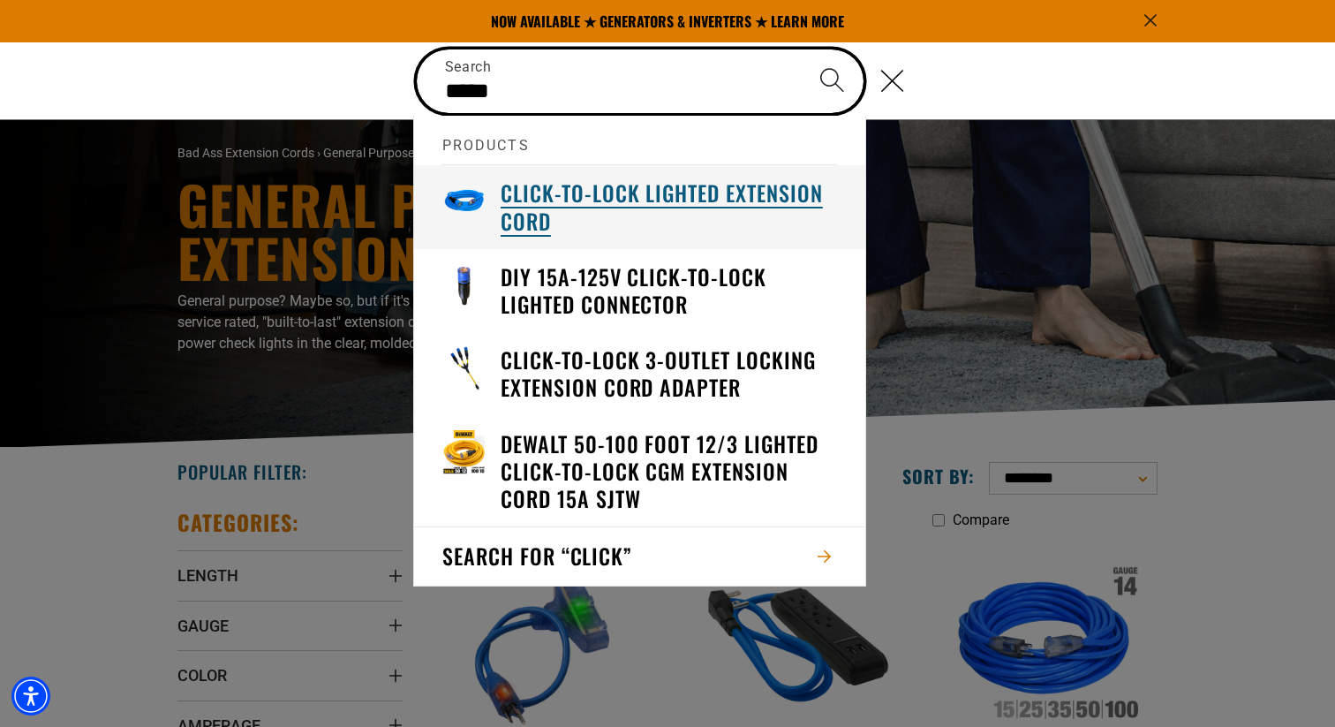
type input "*****"
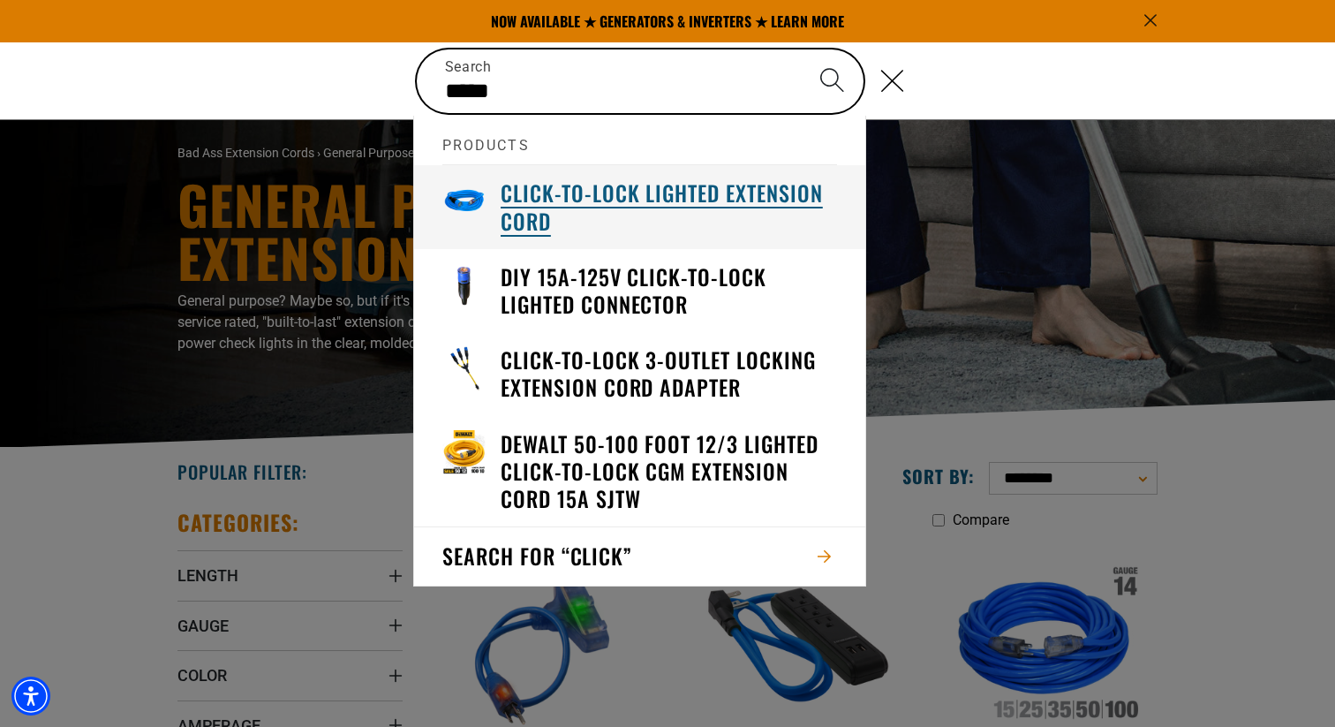
click at [630, 197] on h3 "Click-to-Lock Lighted Extension Cord" at bounding box center [669, 206] width 336 height 55
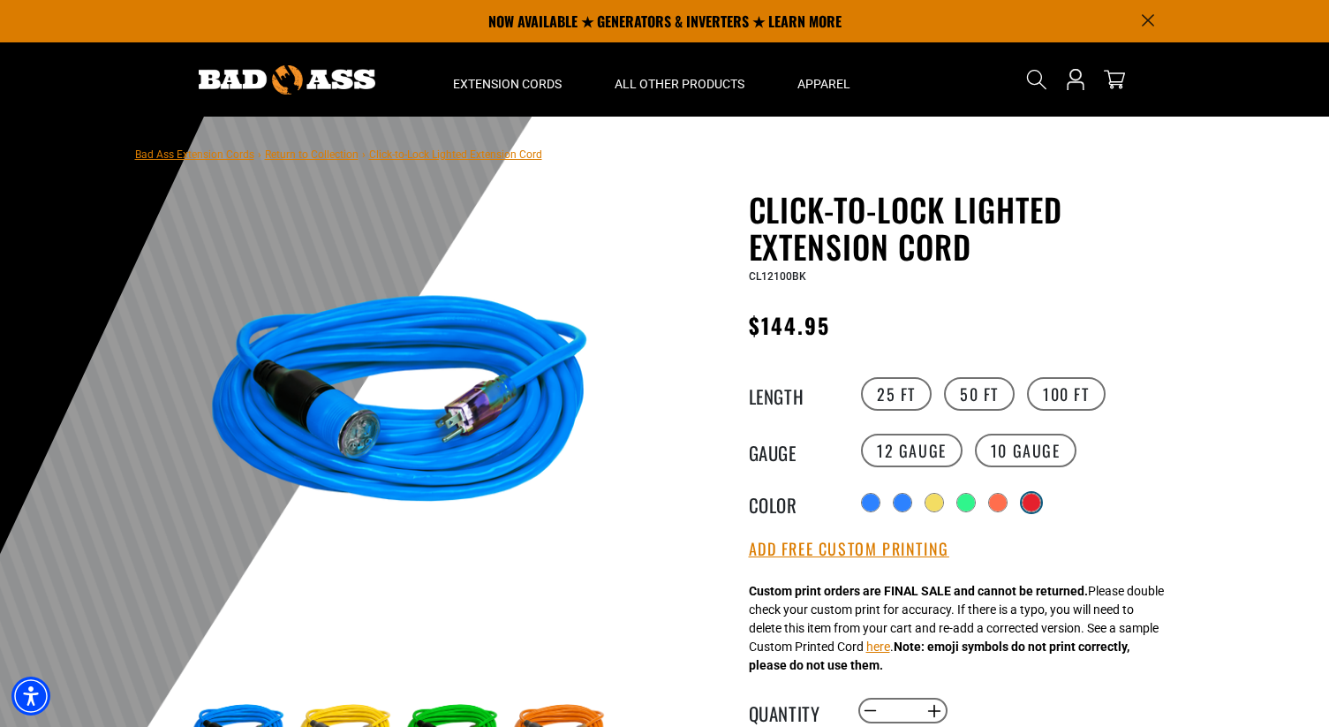
click at [1022, 508] on div at bounding box center [1031, 502] width 19 height 19
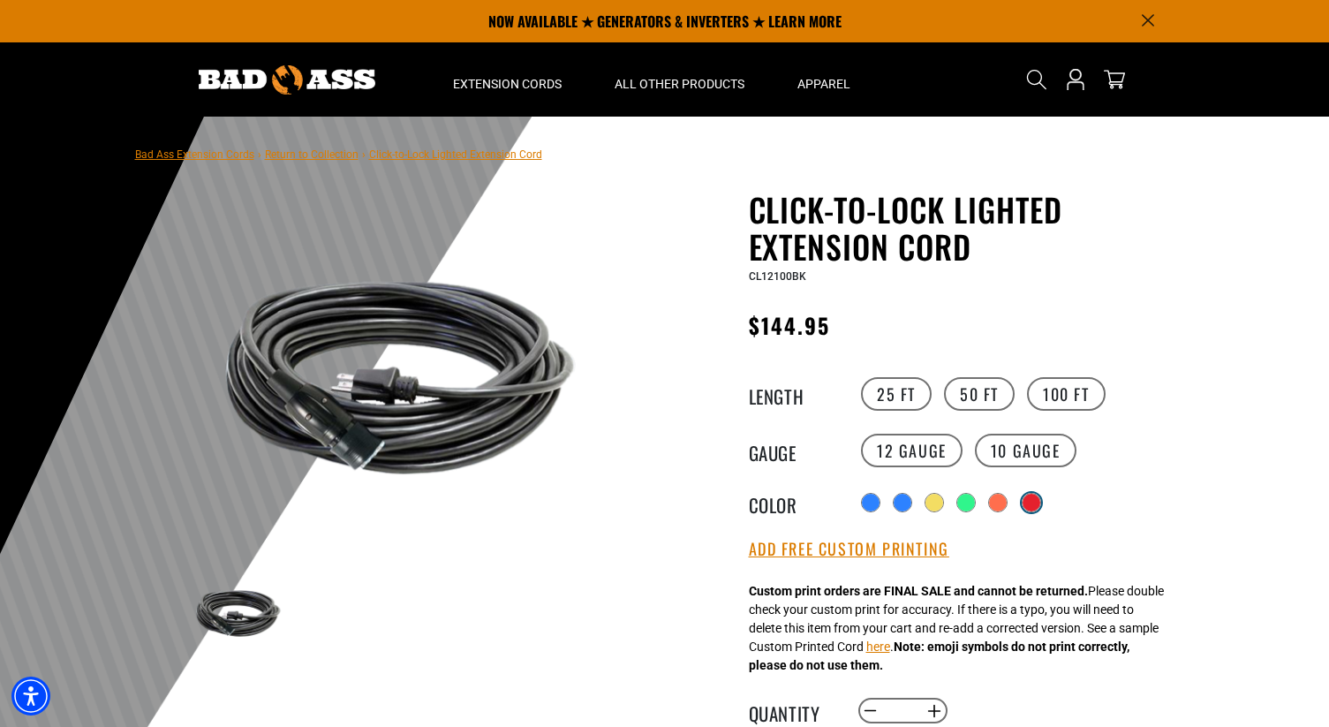
click at [1033, 502] on div at bounding box center [1032, 503] width 18 height 18
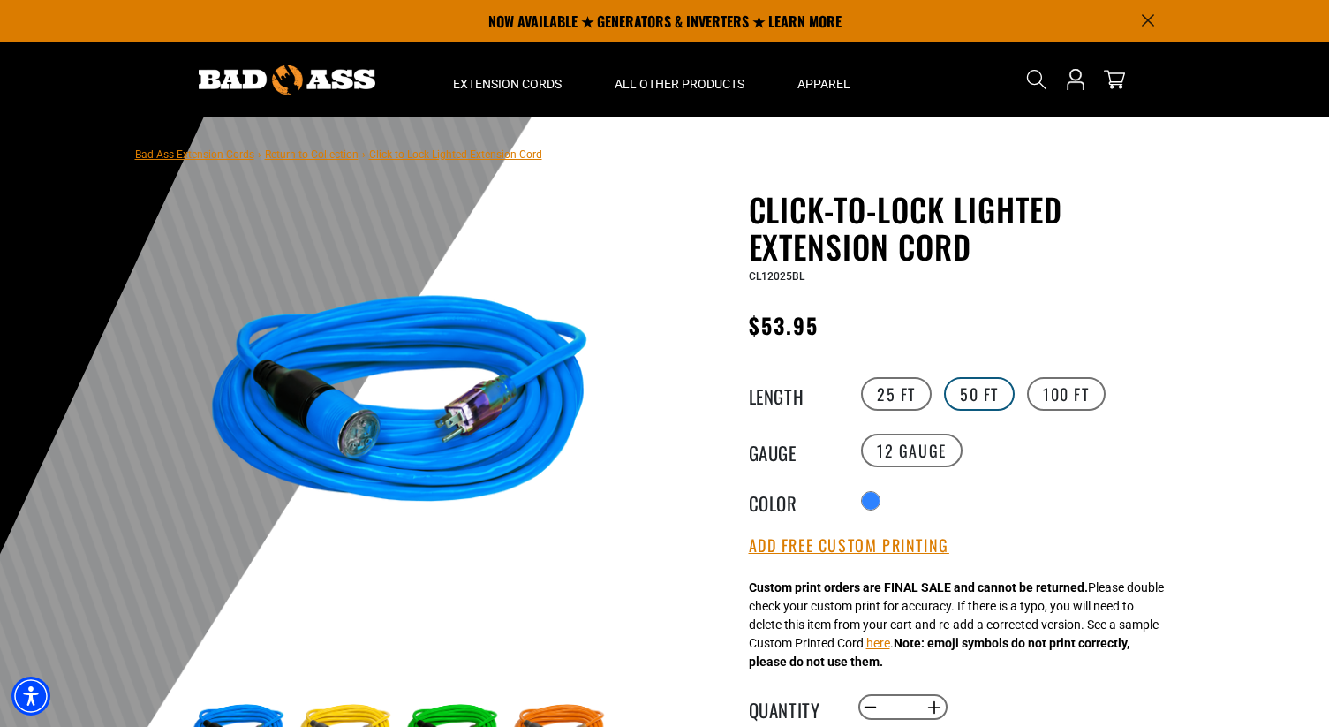
click at [979, 398] on label "50 FT" at bounding box center [979, 394] width 71 height 34
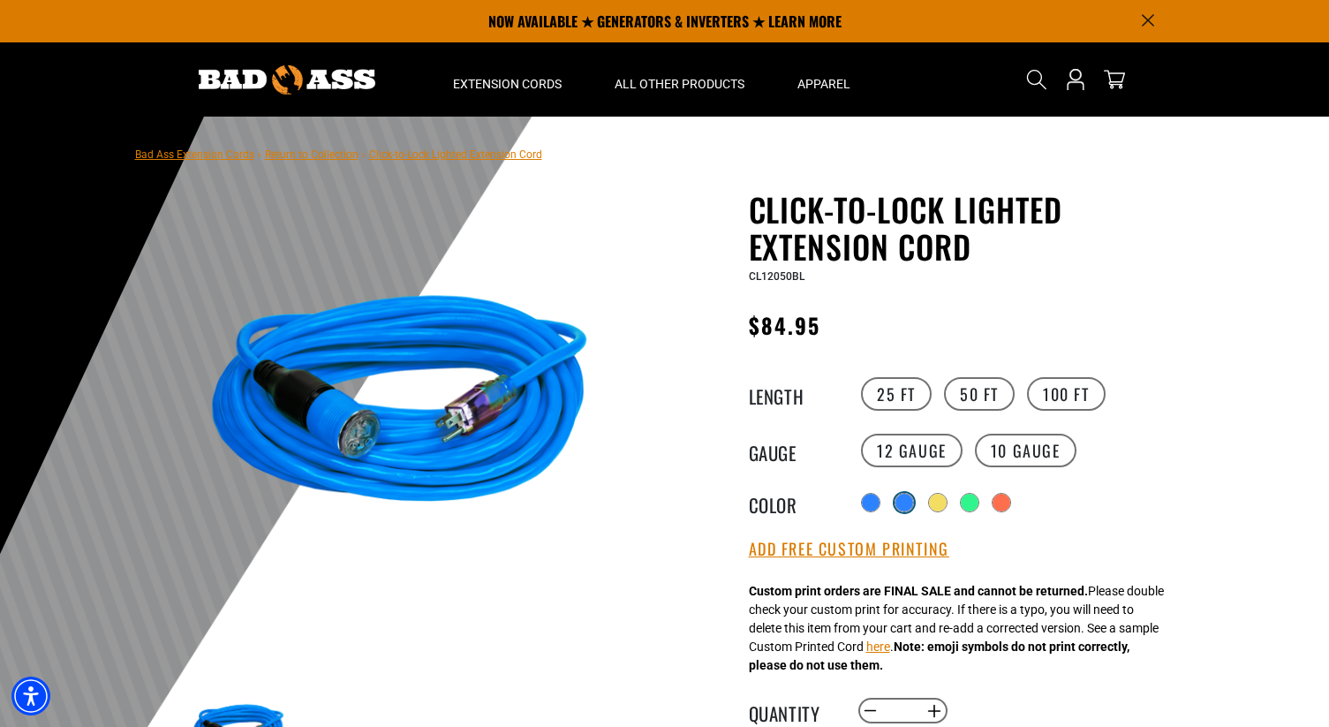
click at [906, 503] on div "products.product.variant_sold_out_or_unavailable" at bounding box center [904, 503] width 18 height 18
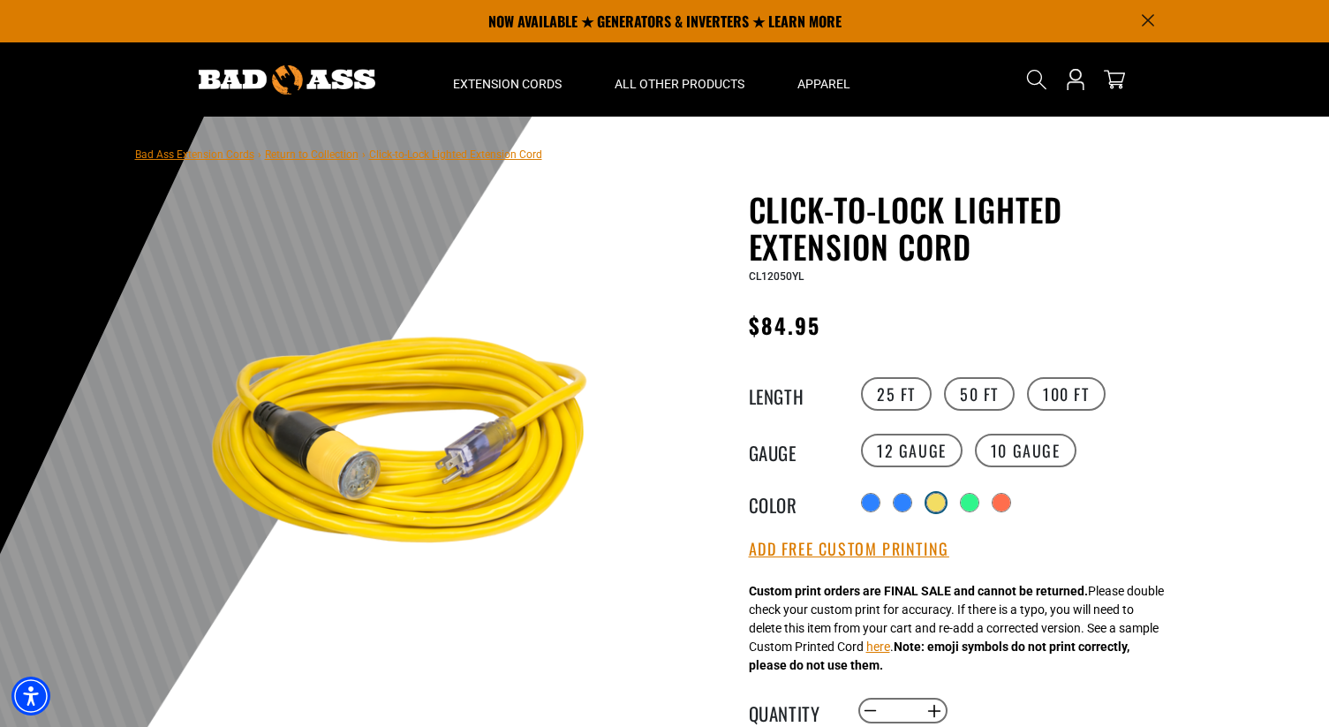
click at [944, 509] on div "products.product.variant_sold_out_or_unavailable" at bounding box center [936, 503] width 18 height 18
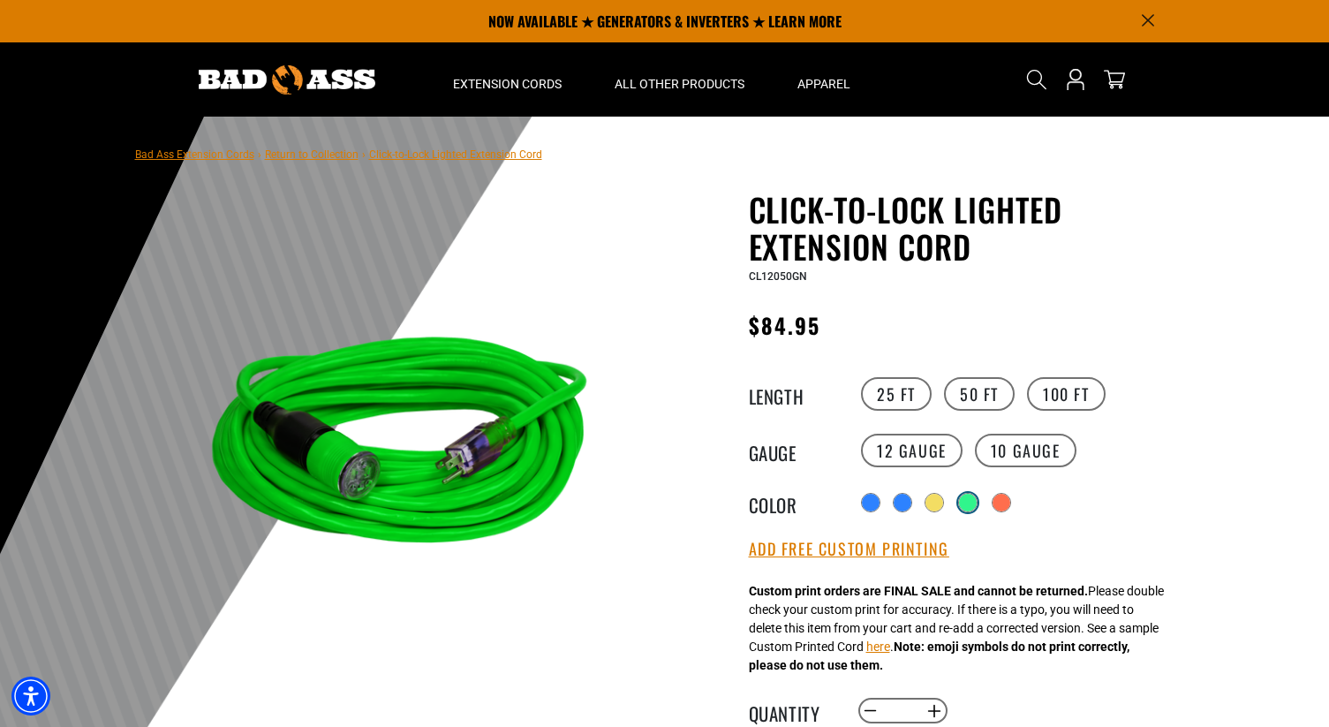
click at [970, 510] on div "products.product.variant_sold_out_or_unavailable" at bounding box center [968, 503] width 18 height 18
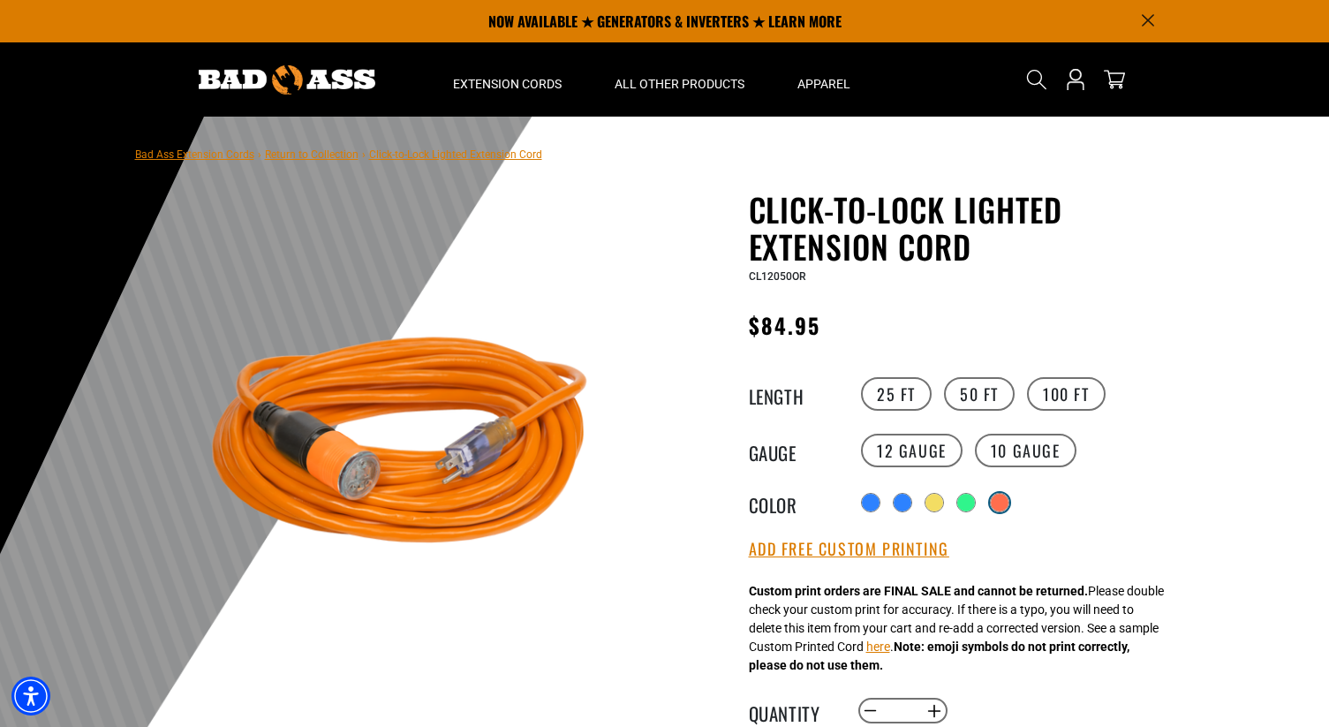
click at [994, 503] on div "products.product.variant_sold_out_or_unavailable" at bounding box center [1000, 503] width 18 height 18
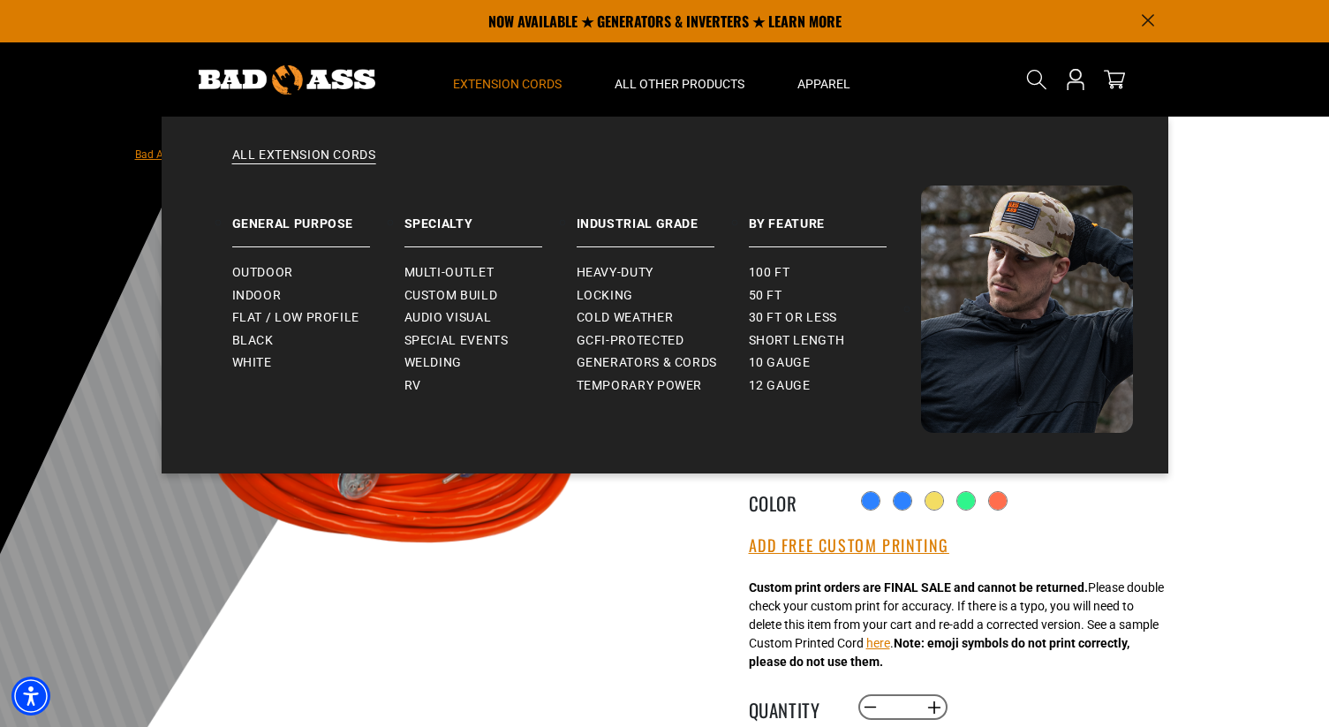
click at [515, 90] on span "Extension Cords" at bounding box center [507, 84] width 109 height 16
click at [302, 234] on link "General Purpose" at bounding box center [318, 216] width 172 height 62
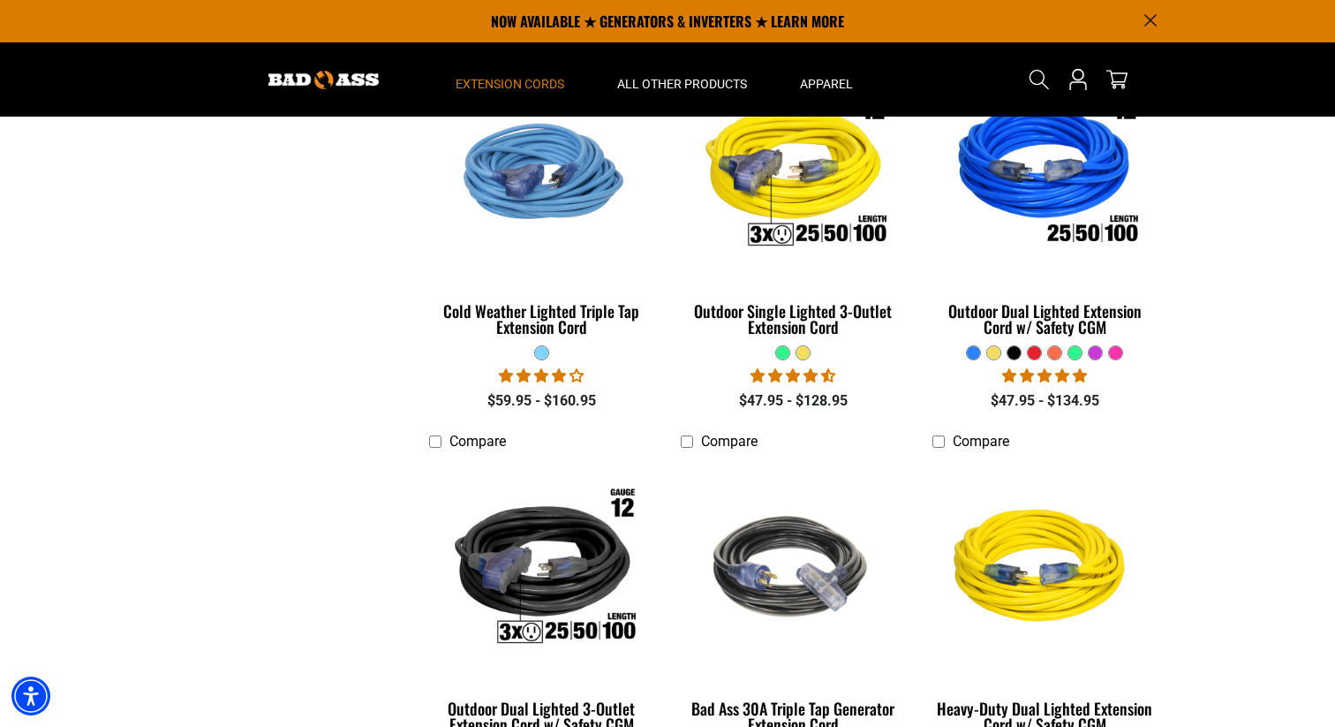
scroll to position [1716, 0]
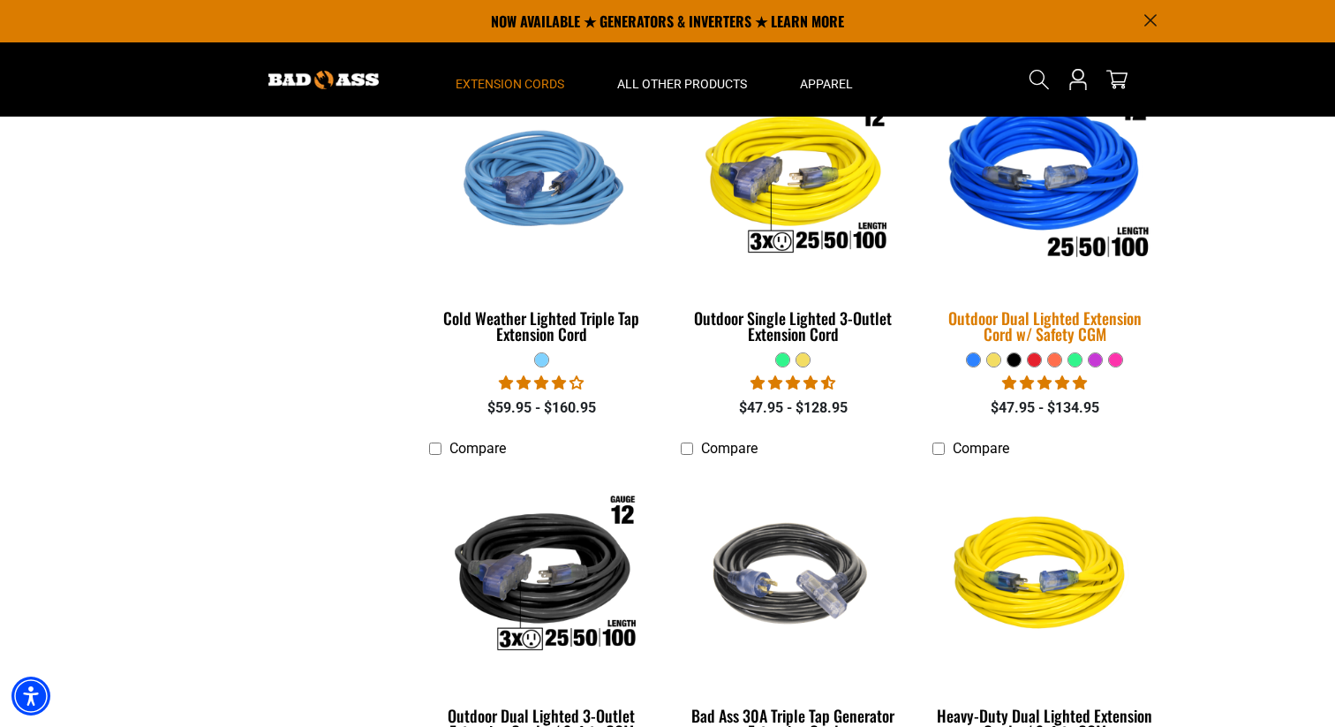
click at [1089, 180] on img at bounding box center [1044, 178] width 247 height 226
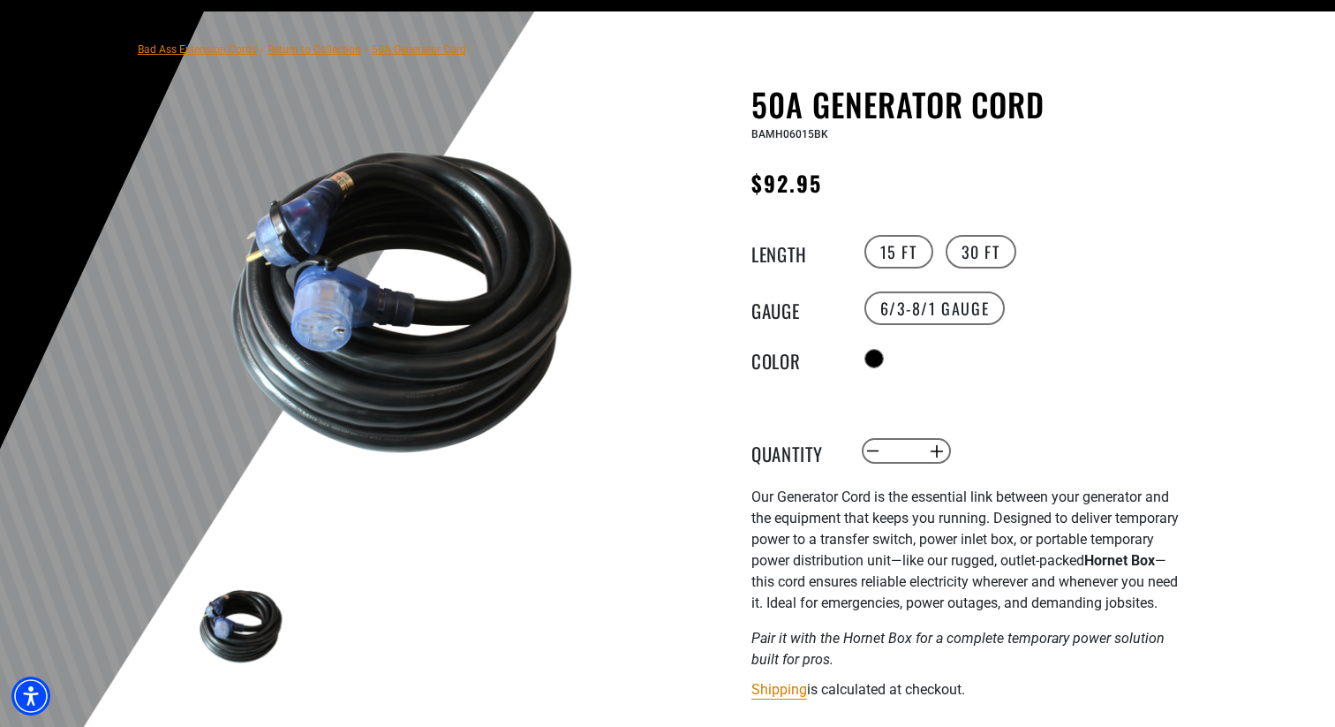
scroll to position [209, 0]
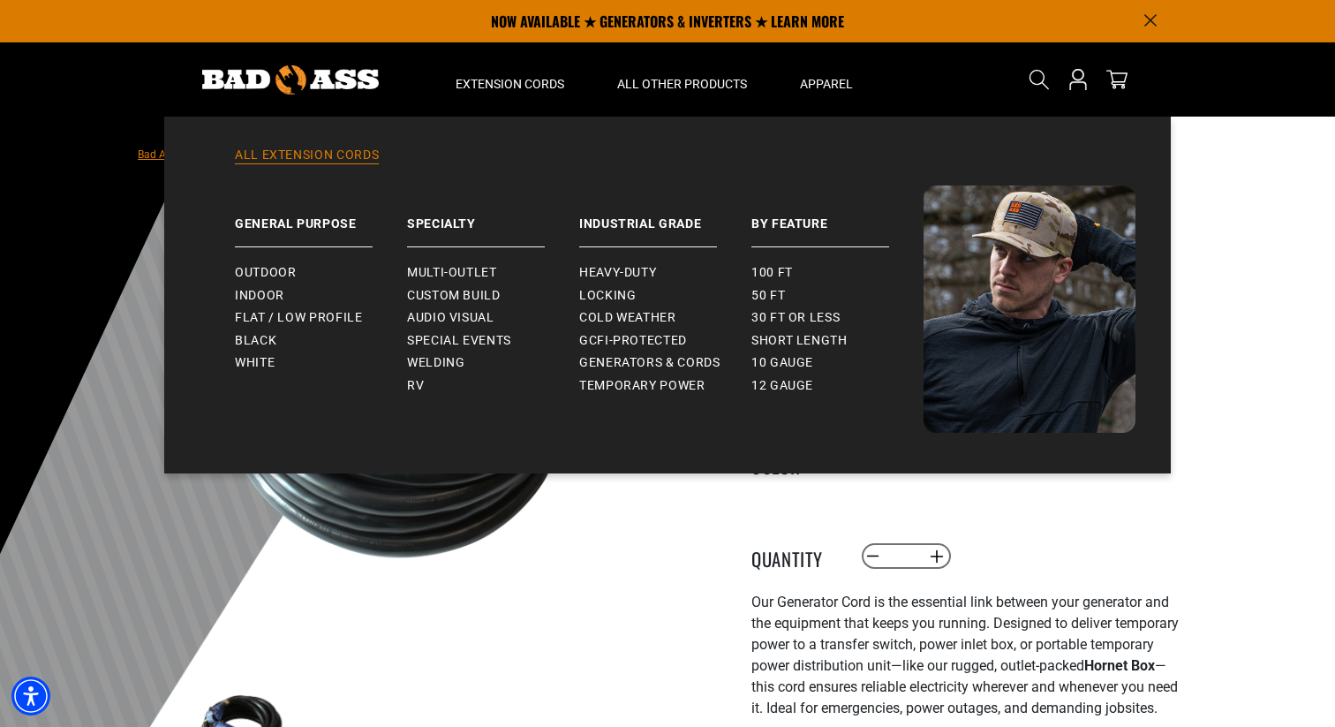
click at [336, 157] on link "All Extension Cords" at bounding box center [668, 166] width 936 height 39
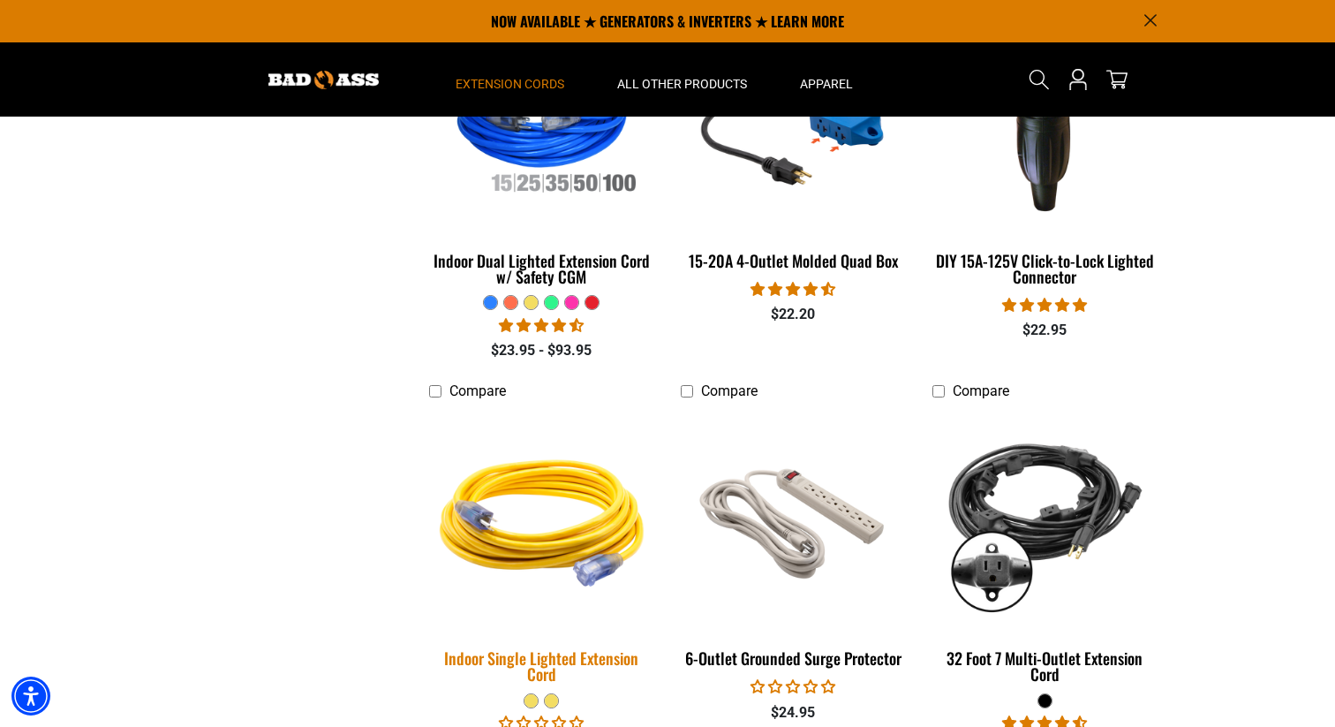
scroll to position [2137, 0]
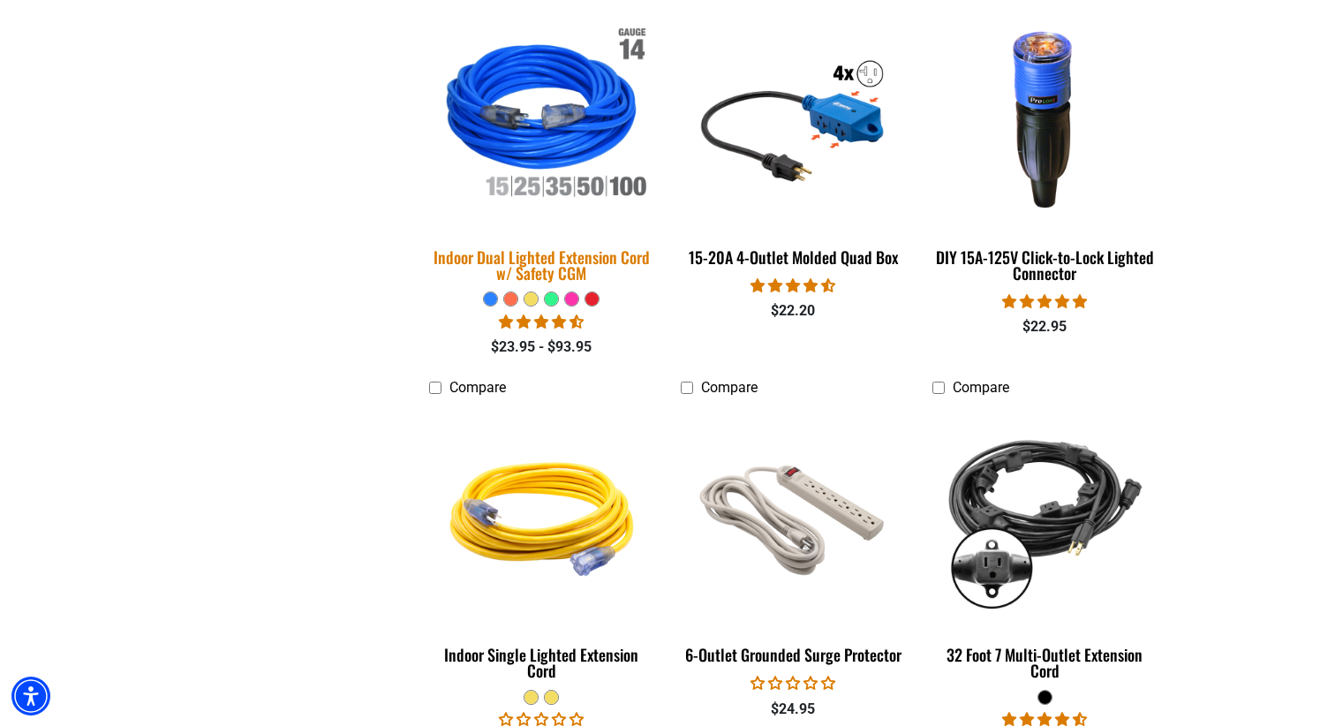
click at [586, 87] on img at bounding box center [542, 117] width 247 height 226
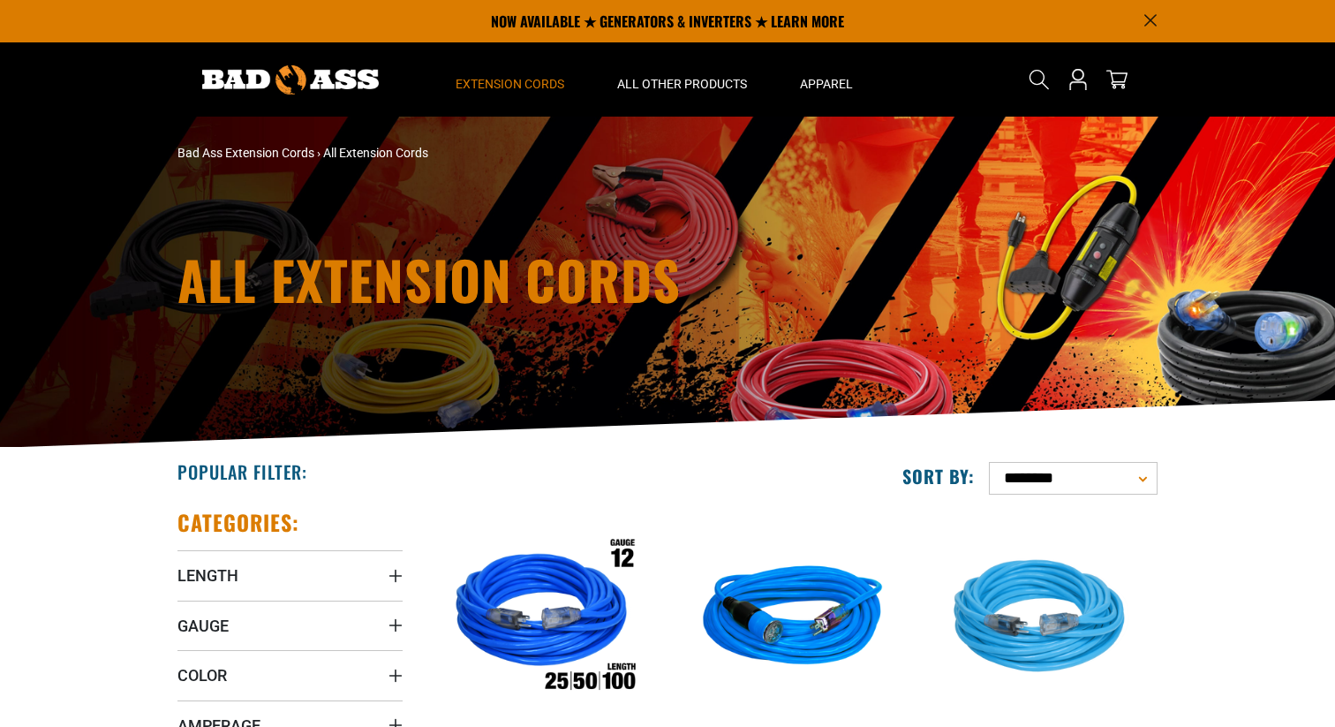
scroll to position [2137, 0]
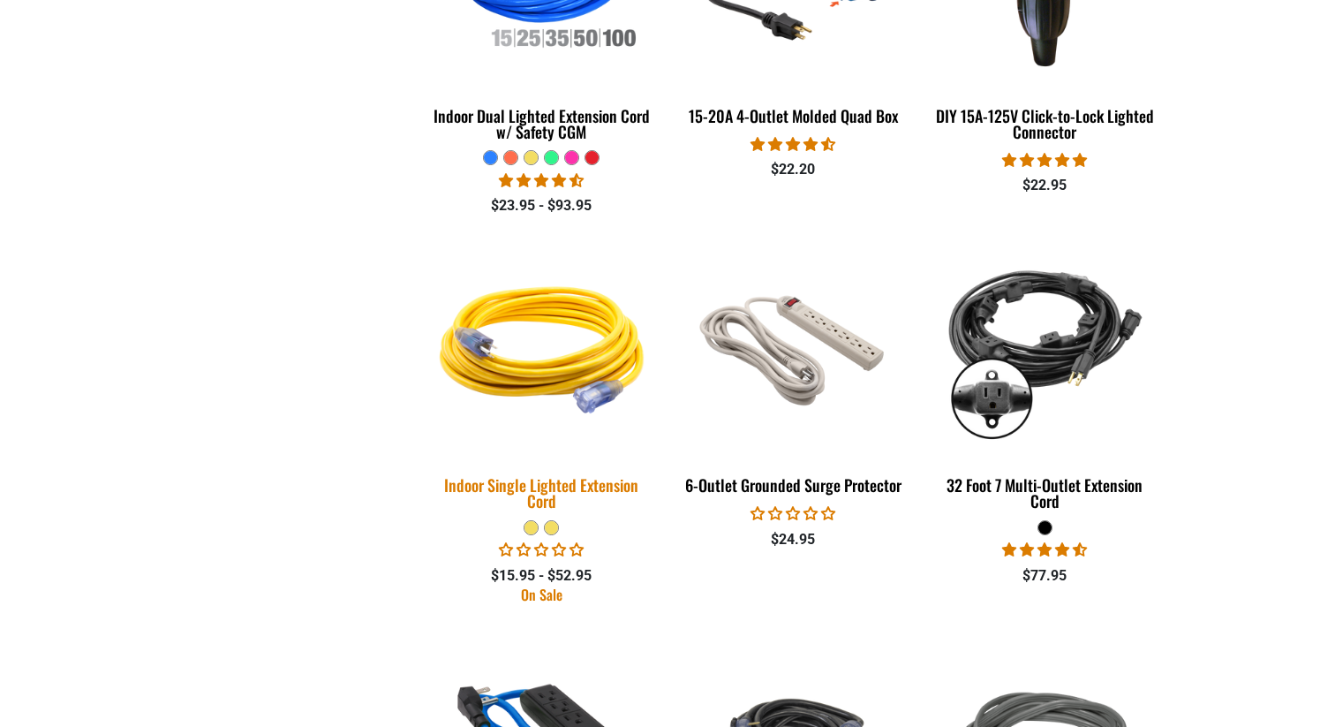
click at [550, 357] on img at bounding box center [542, 345] width 247 height 226
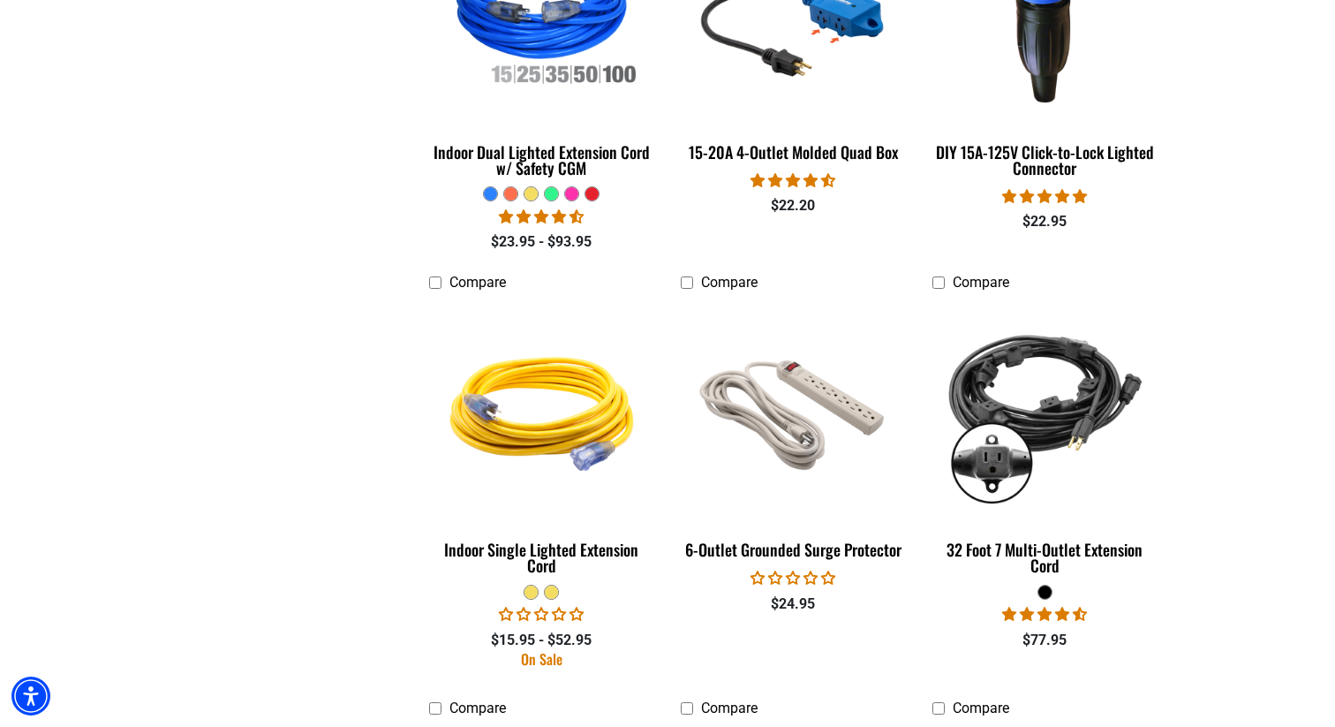
scroll to position [2373, 0]
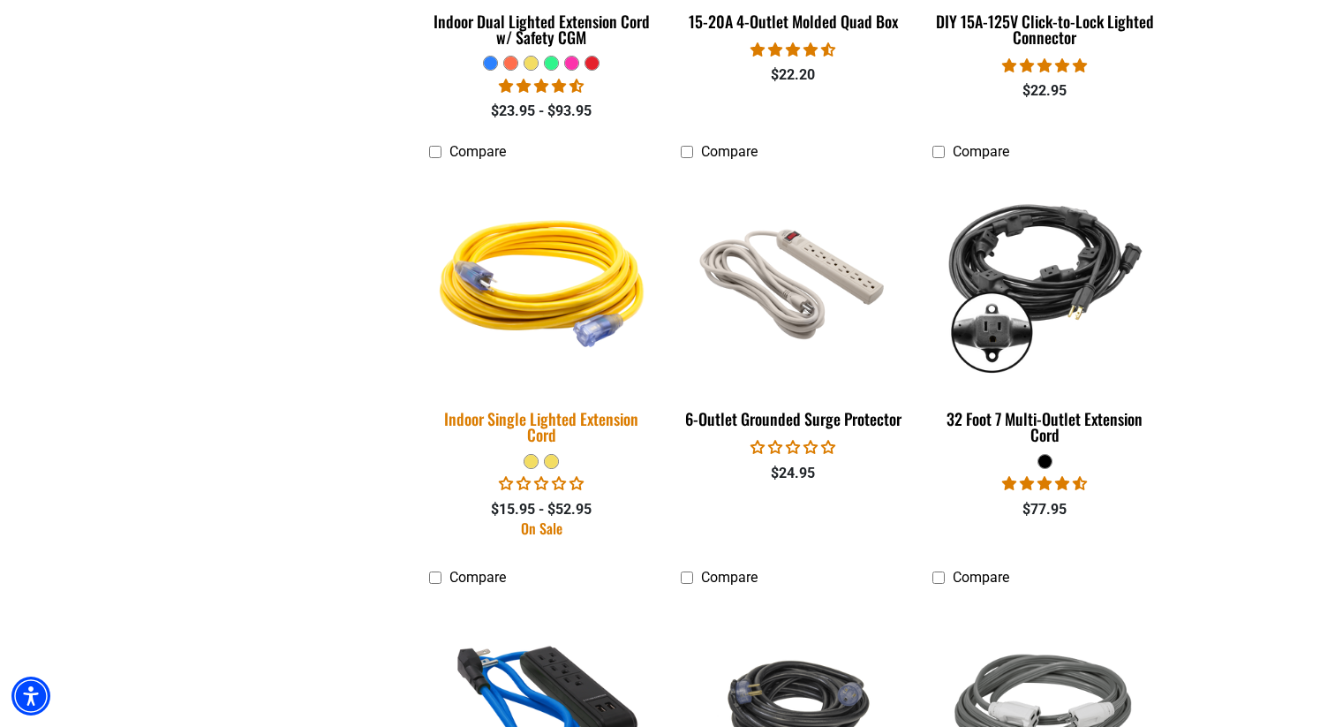
click at [569, 313] on img at bounding box center [542, 279] width 247 height 226
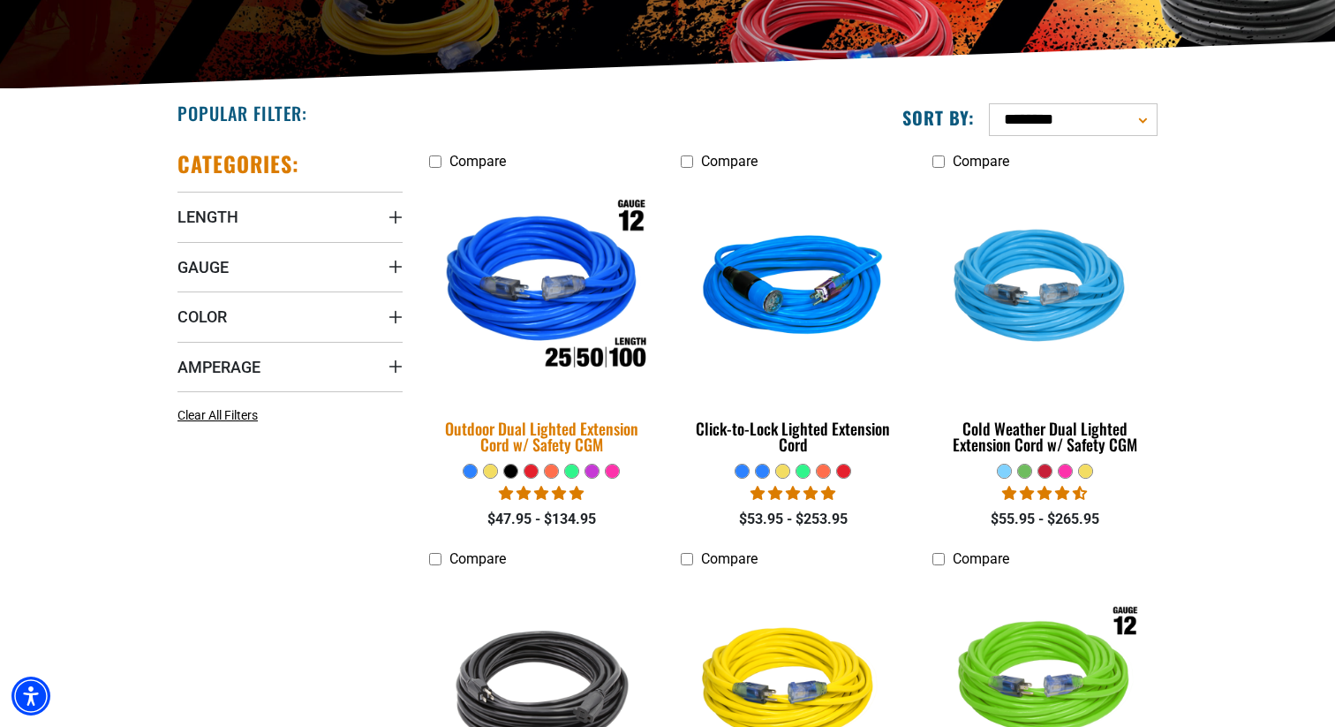
scroll to position [362, 0]
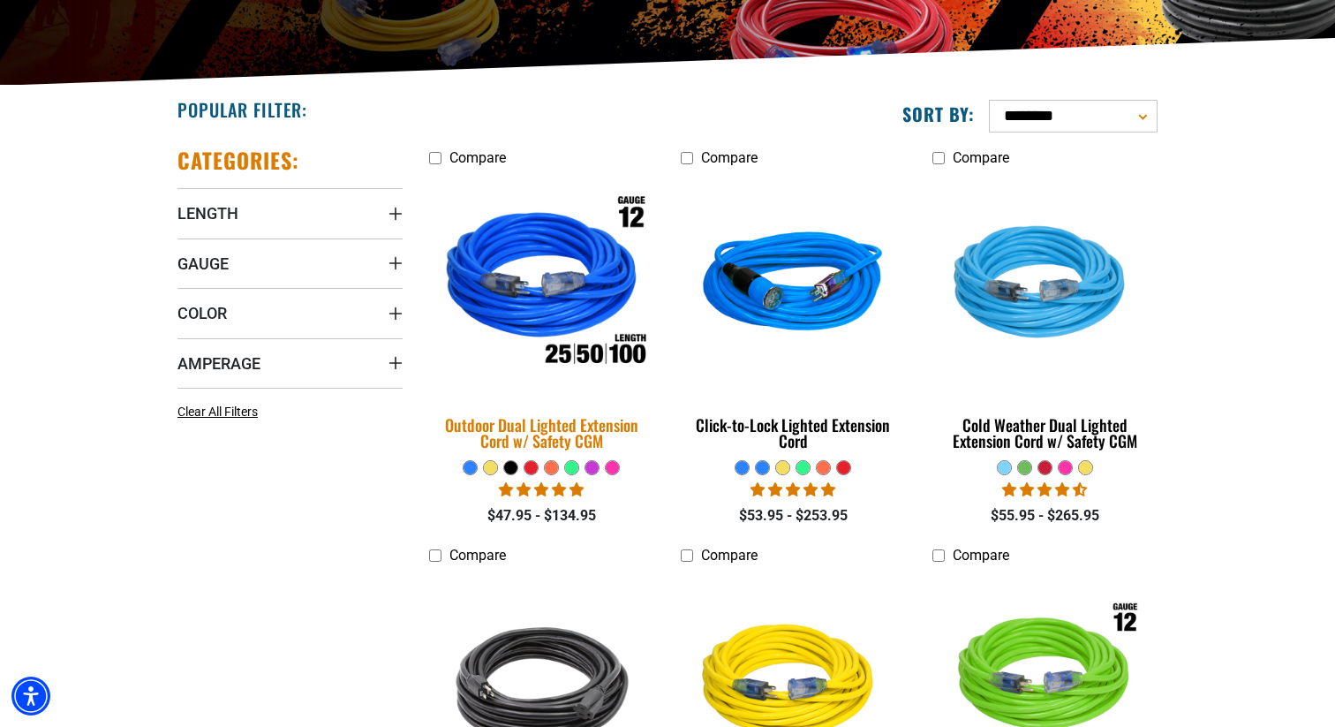
click at [527, 261] on img at bounding box center [542, 285] width 247 height 226
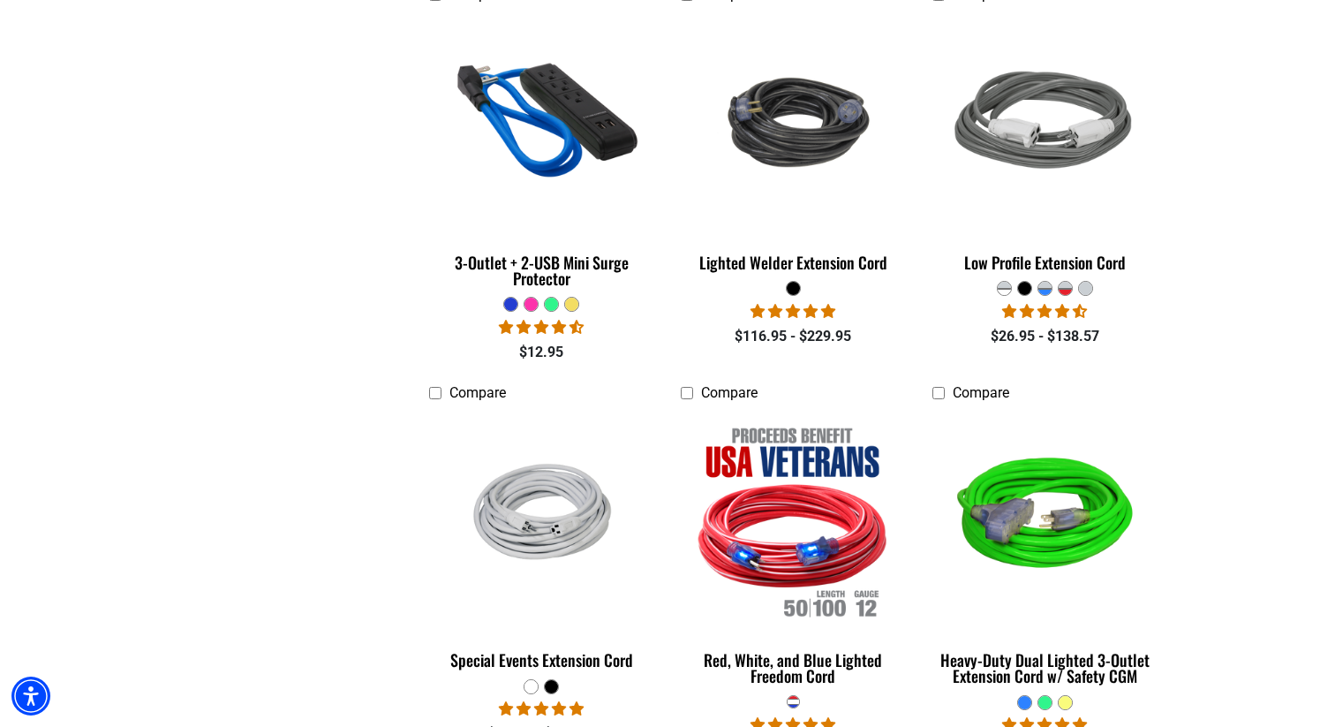
scroll to position [2999, 0]
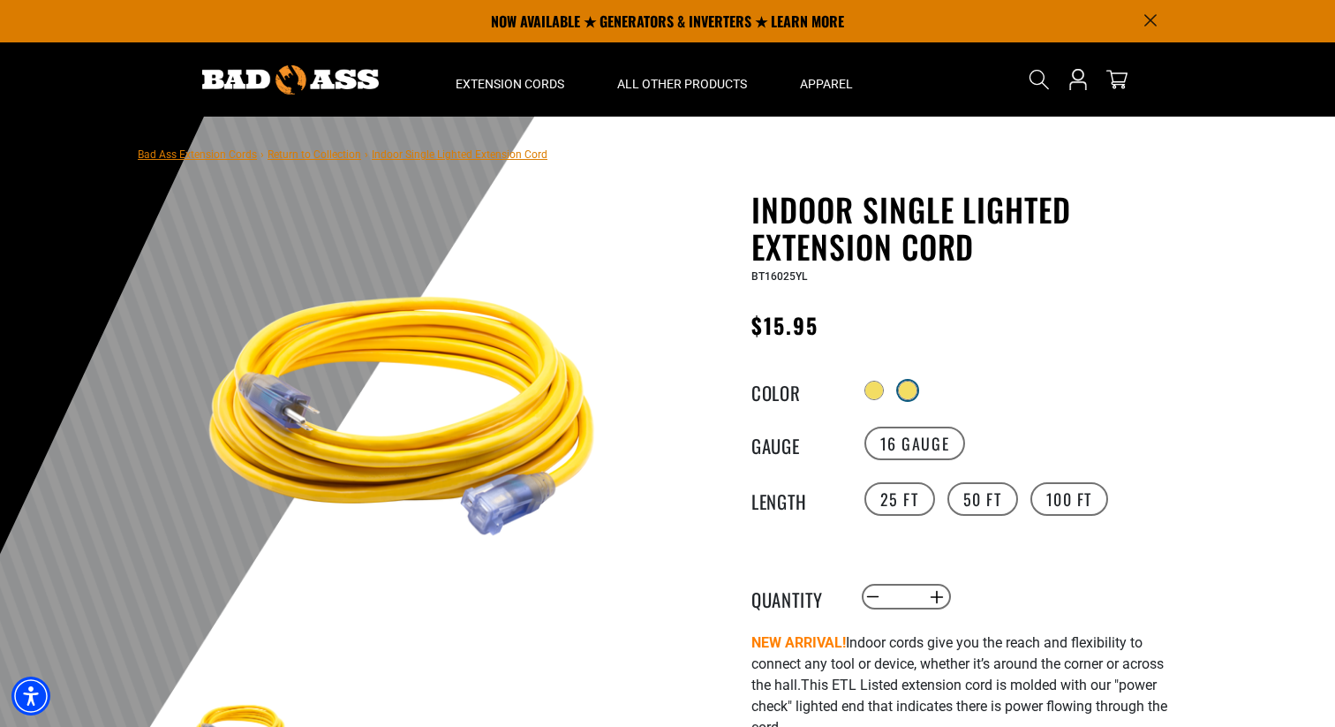
click at [905, 395] on div at bounding box center [908, 390] width 18 height 18
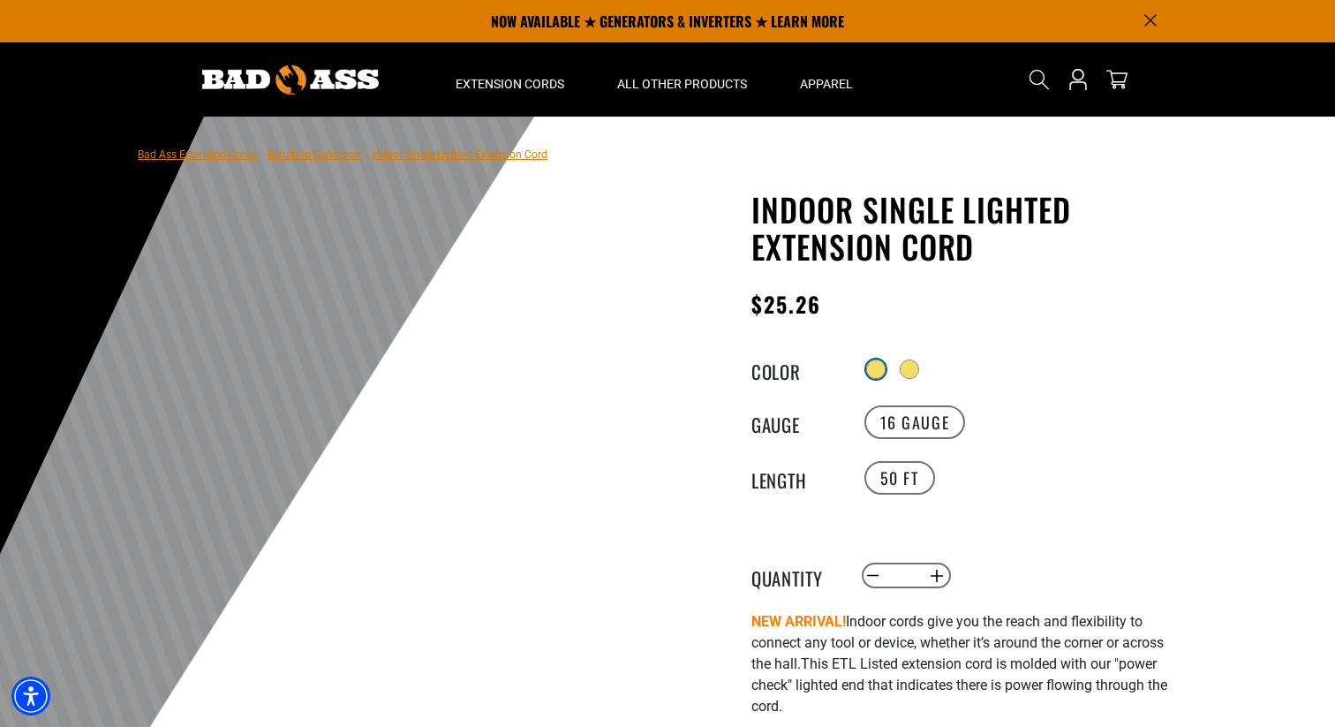
click at [872, 370] on div at bounding box center [876, 369] width 18 height 18
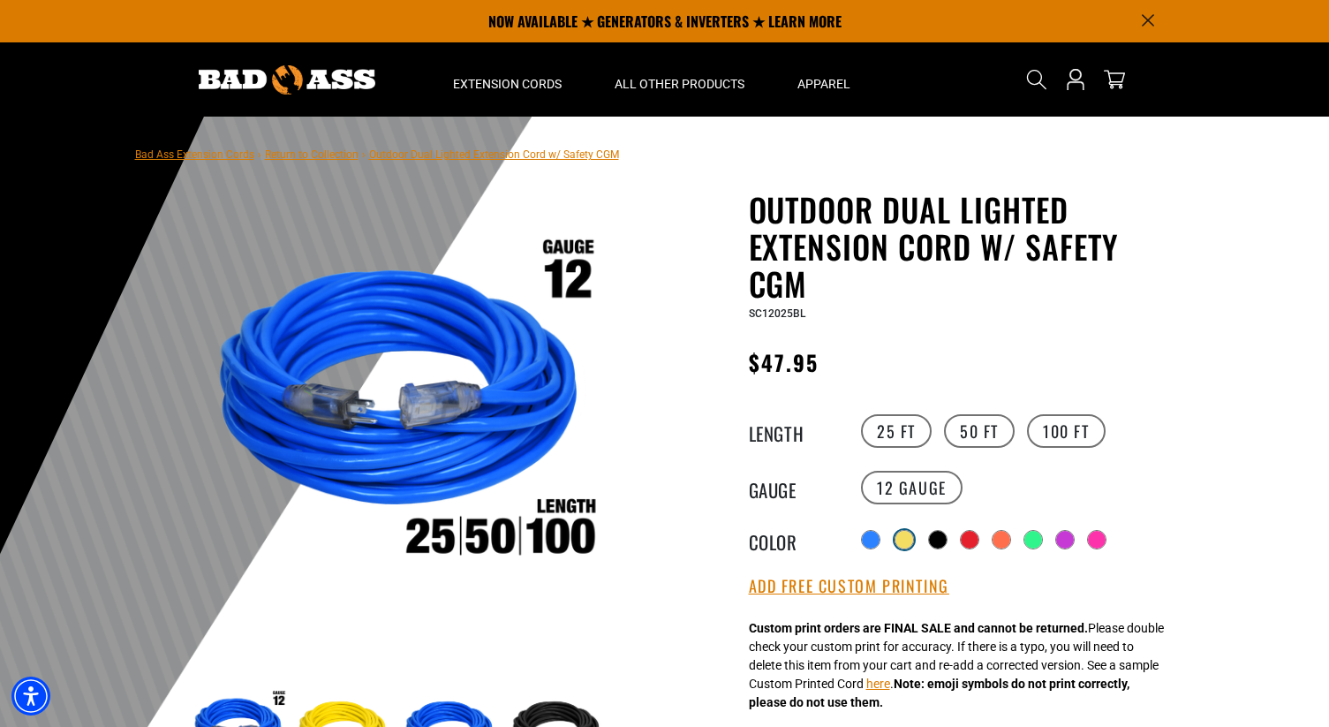
click at [913, 542] on div at bounding box center [904, 540] width 18 height 18
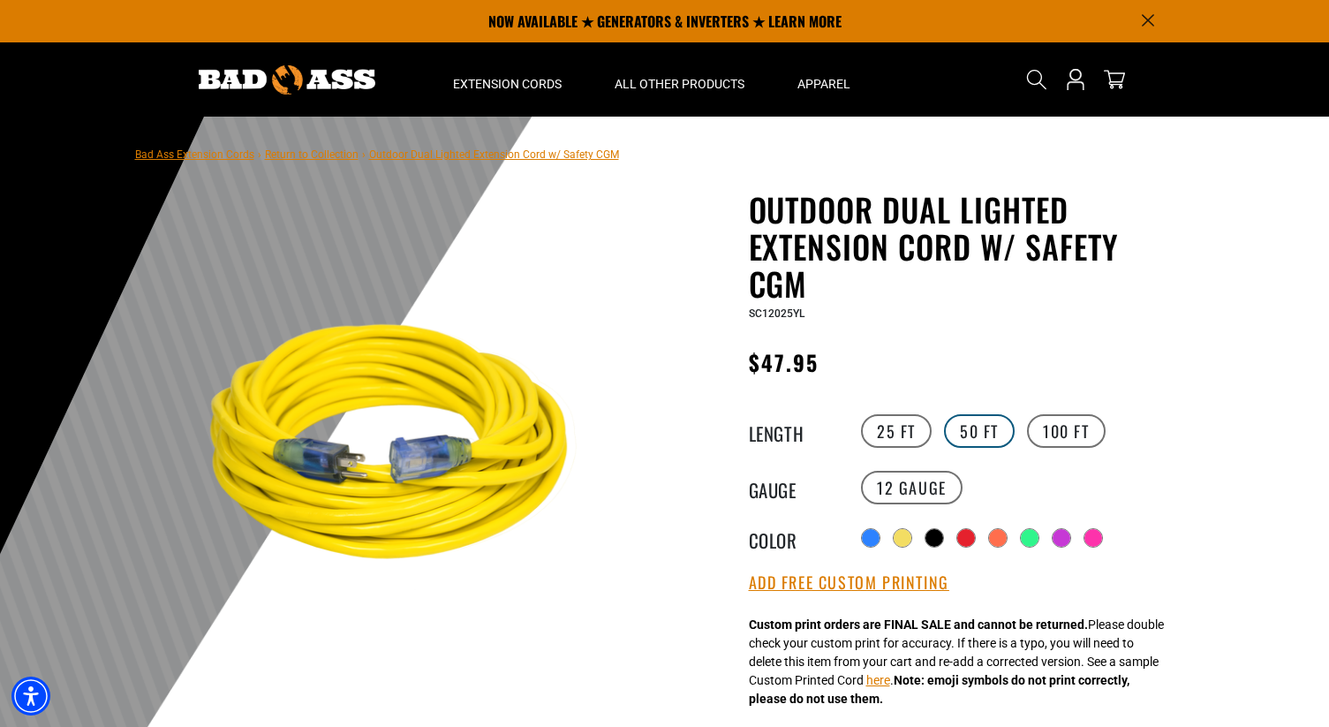
click at [963, 441] on label "50 FT" at bounding box center [979, 431] width 71 height 34
click at [1053, 434] on label "100 FT" at bounding box center [1066, 431] width 79 height 34
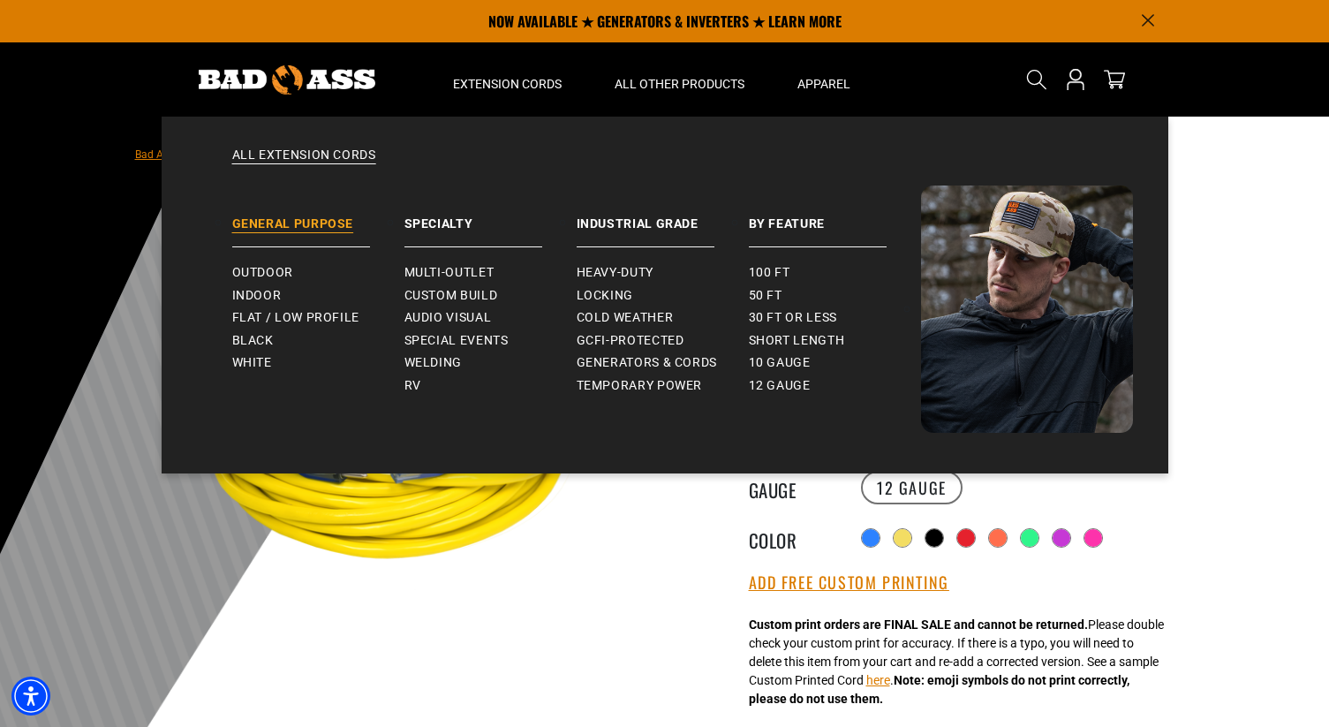
click at [318, 215] on link "General Purpose" at bounding box center [318, 216] width 172 height 62
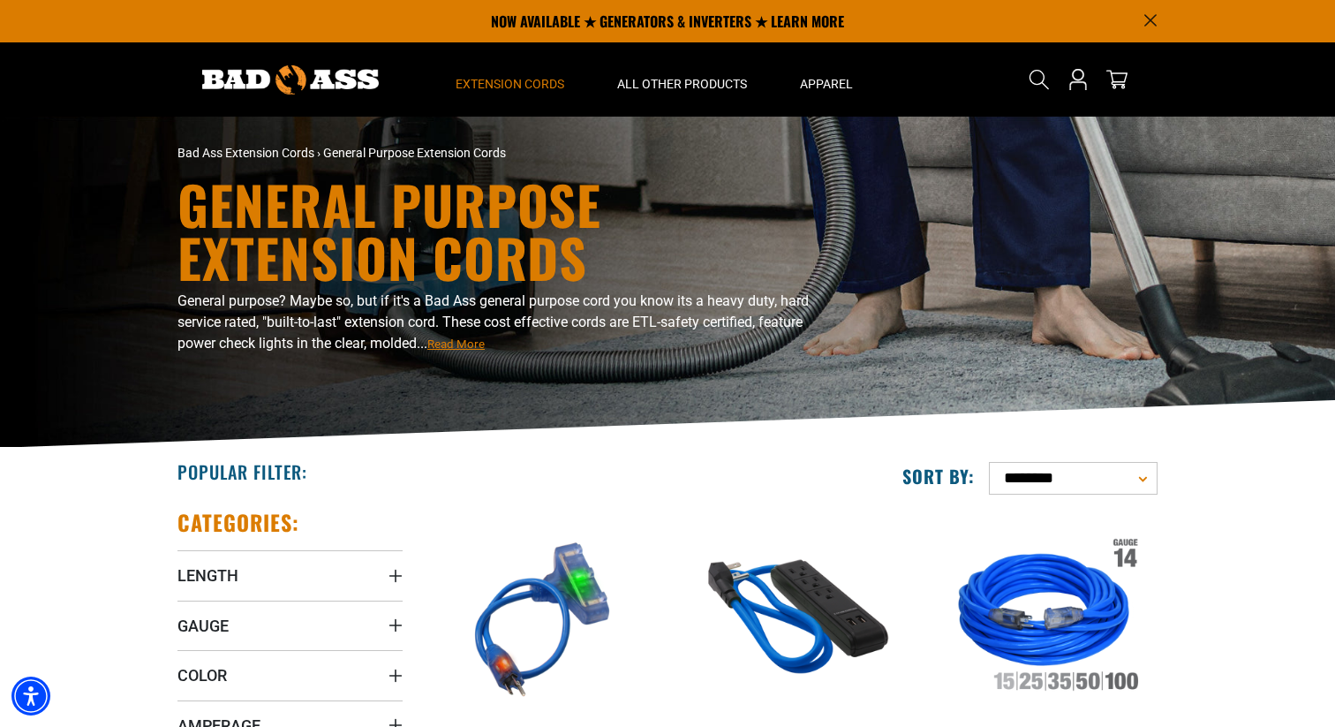
click at [449, 347] on span "Read More" at bounding box center [455, 343] width 57 height 13
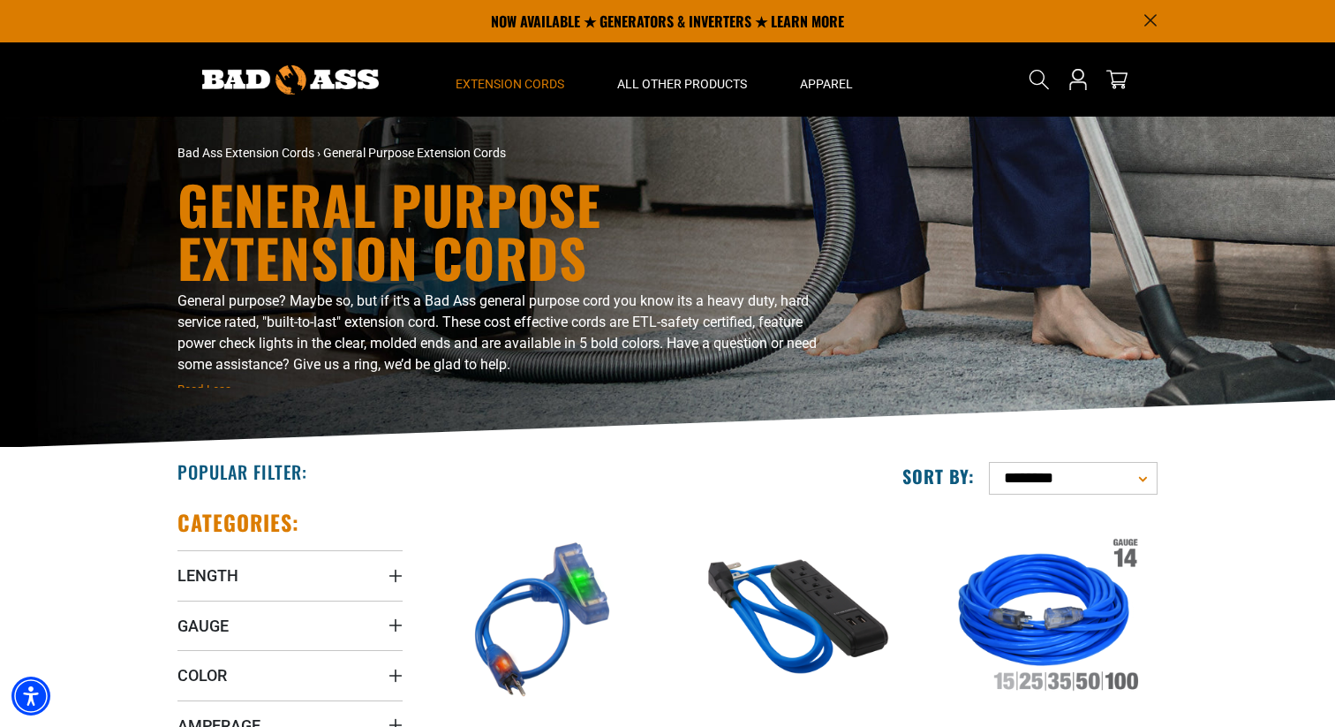
scroll to position [11, 0]
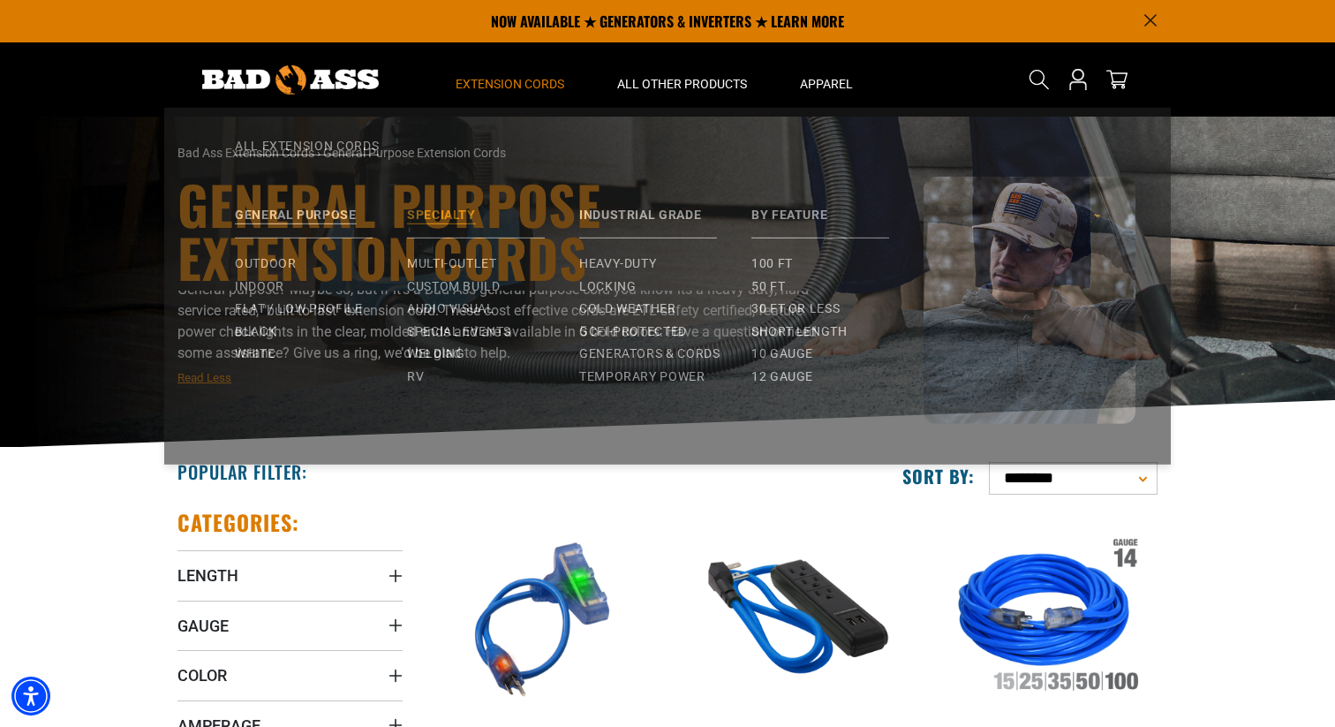
click at [481, 223] on link "Specialty" at bounding box center [493, 216] width 172 height 62
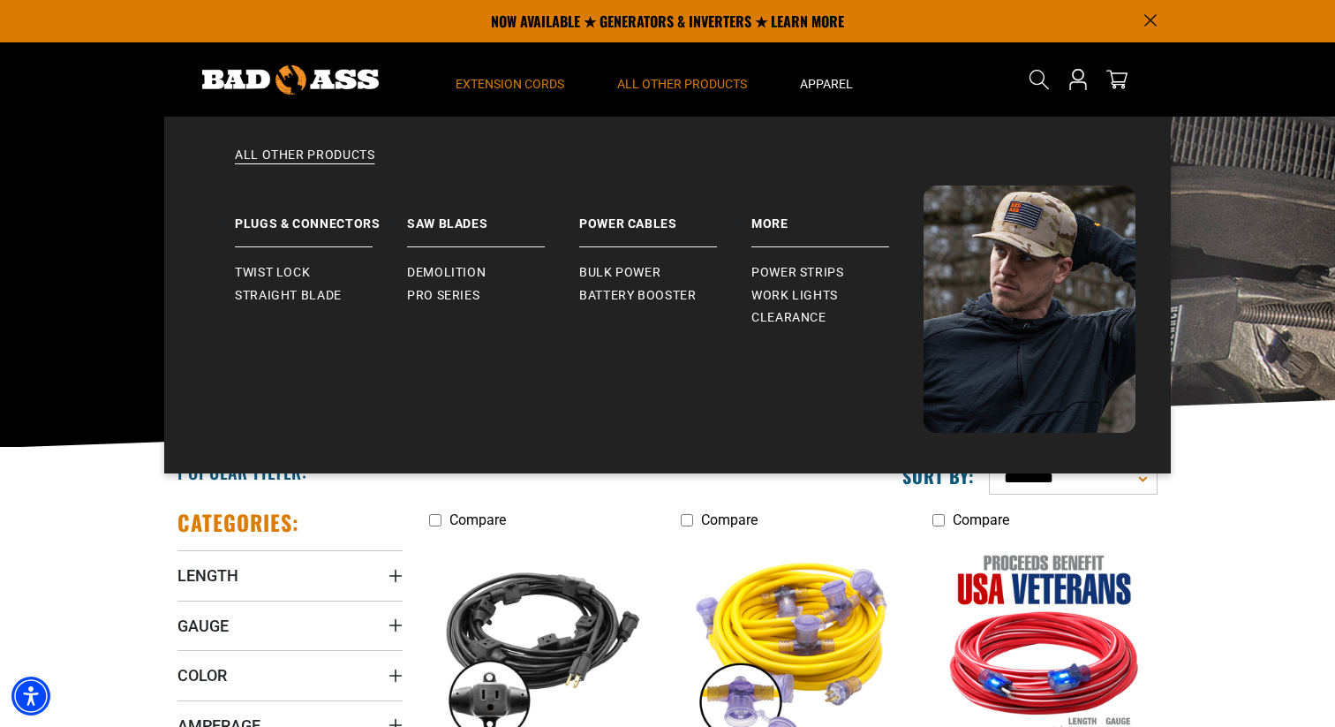
click at [653, 85] on span "All Other Products" at bounding box center [682, 84] width 130 height 16
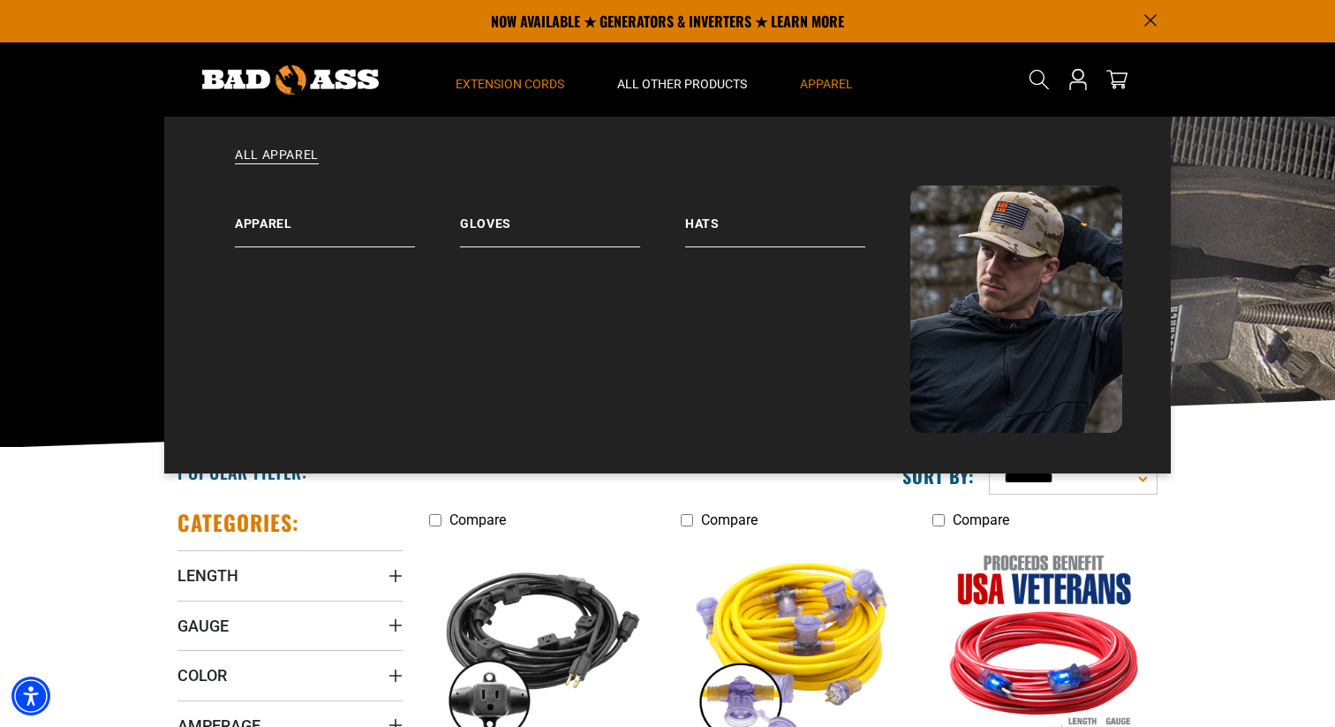
click at [840, 87] on span "Apparel" at bounding box center [826, 84] width 53 height 16
click at [826, 83] on span "Apparel" at bounding box center [826, 84] width 53 height 16
click at [286, 163] on link "All Apparel" at bounding box center [668, 166] width 936 height 39
